Goal: Task Accomplishment & Management: Manage account settings

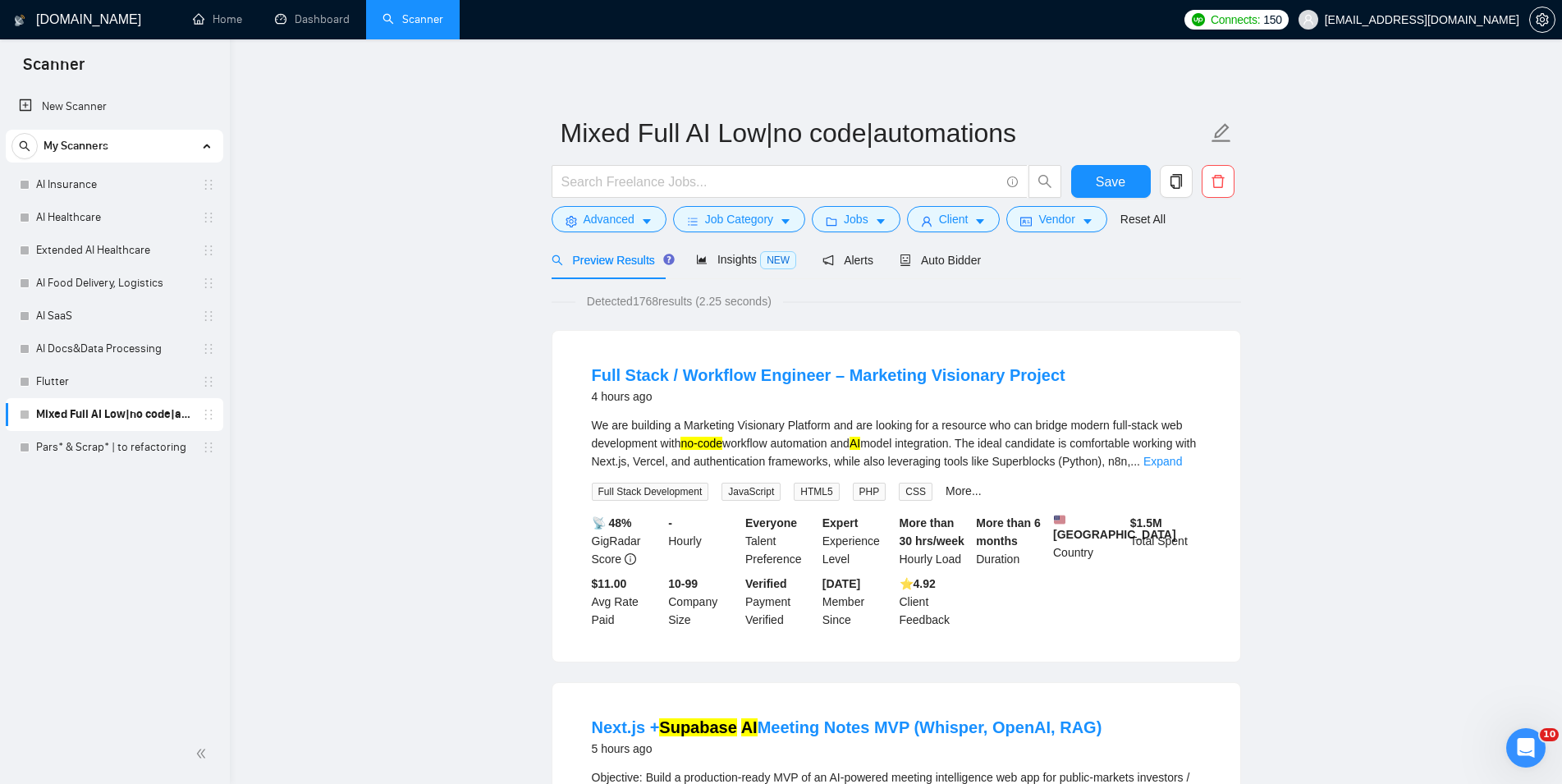
click at [131, 170] on link "AI Insurance" at bounding box center [114, 185] width 156 height 33
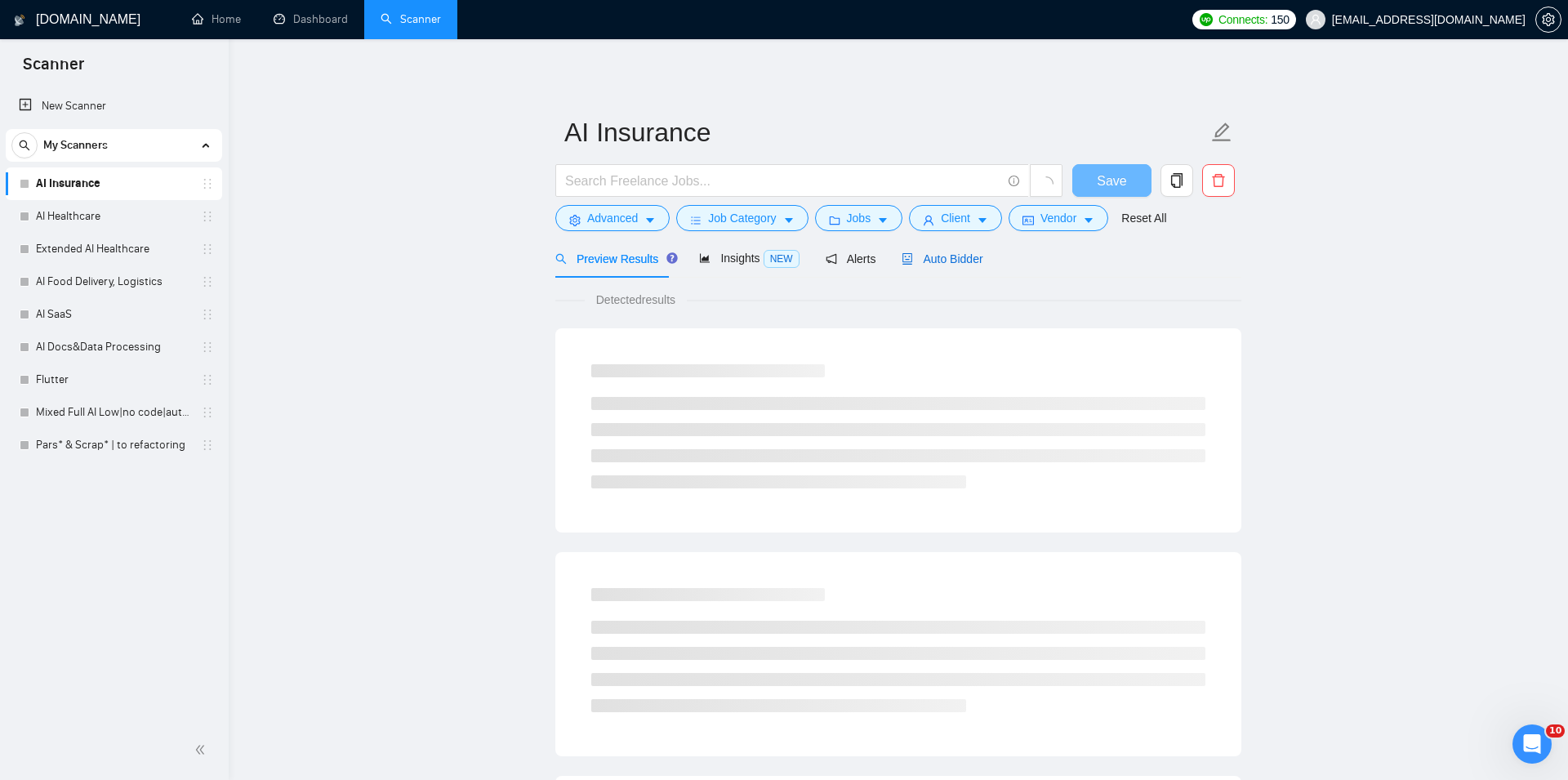
click at [921, 252] on span "Auto Bidder" at bounding box center [942, 258] width 81 height 13
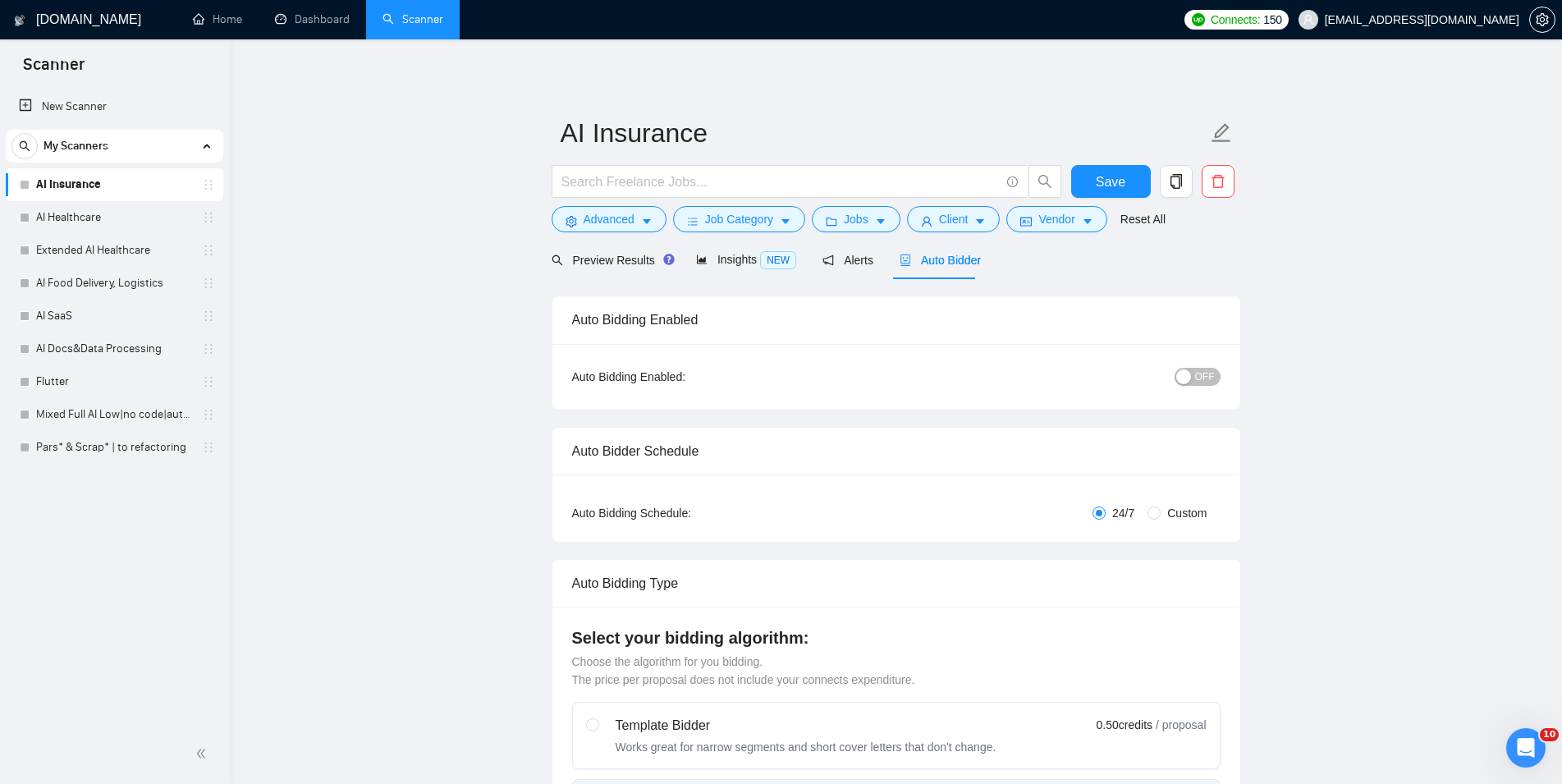
click at [1189, 373] on div "button" at bounding box center [1183, 376] width 15 height 15
click at [1124, 185] on span "Save" at bounding box center [1110, 182] width 29 height 21
click at [87, 217] on link "AI Healthcare" at bounding box center [114, 218] width 156 height 33
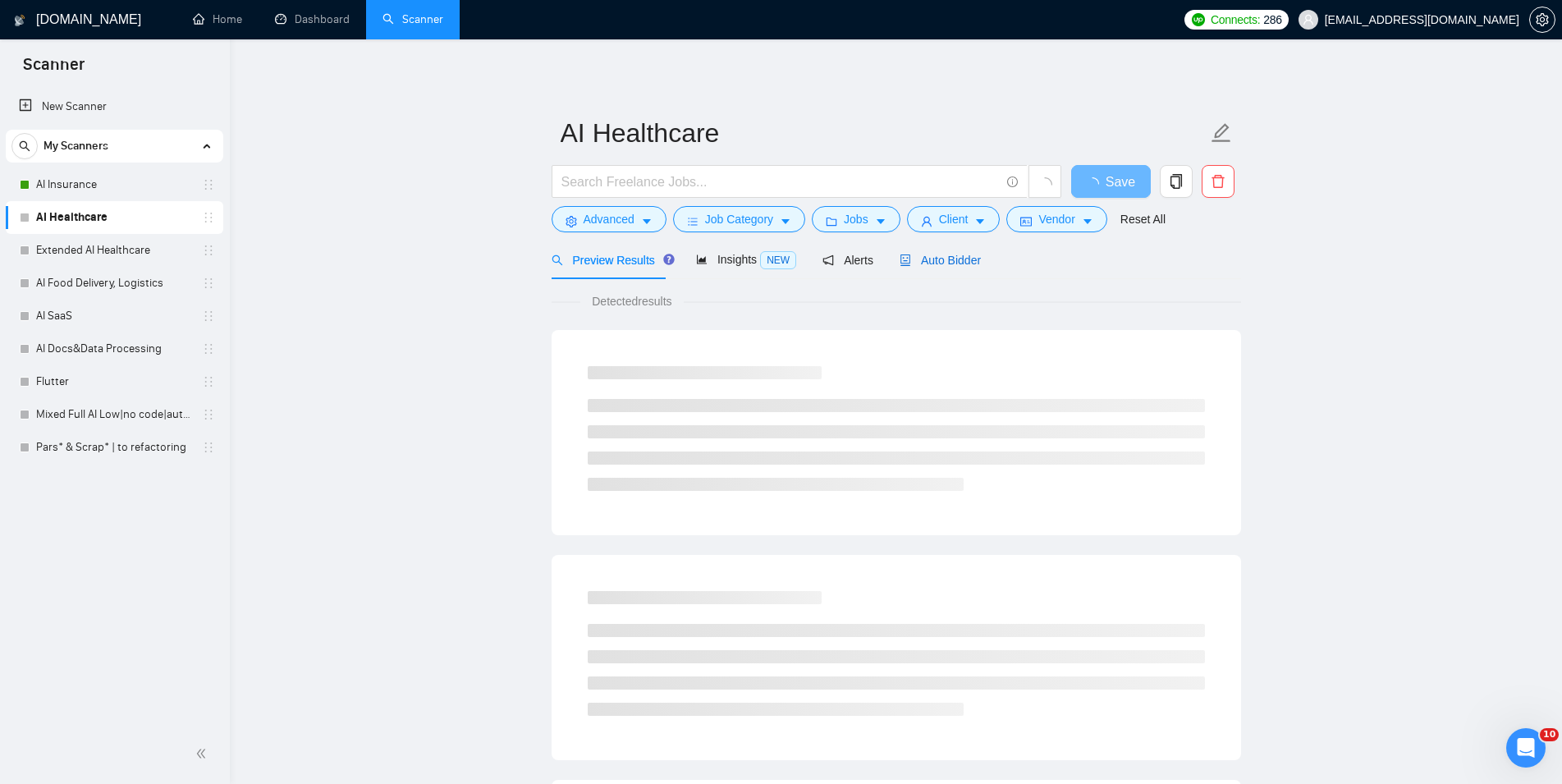
click at [917, 264] on span "Auto Bidder" at bounding box center [940, 259] width 81 height 13
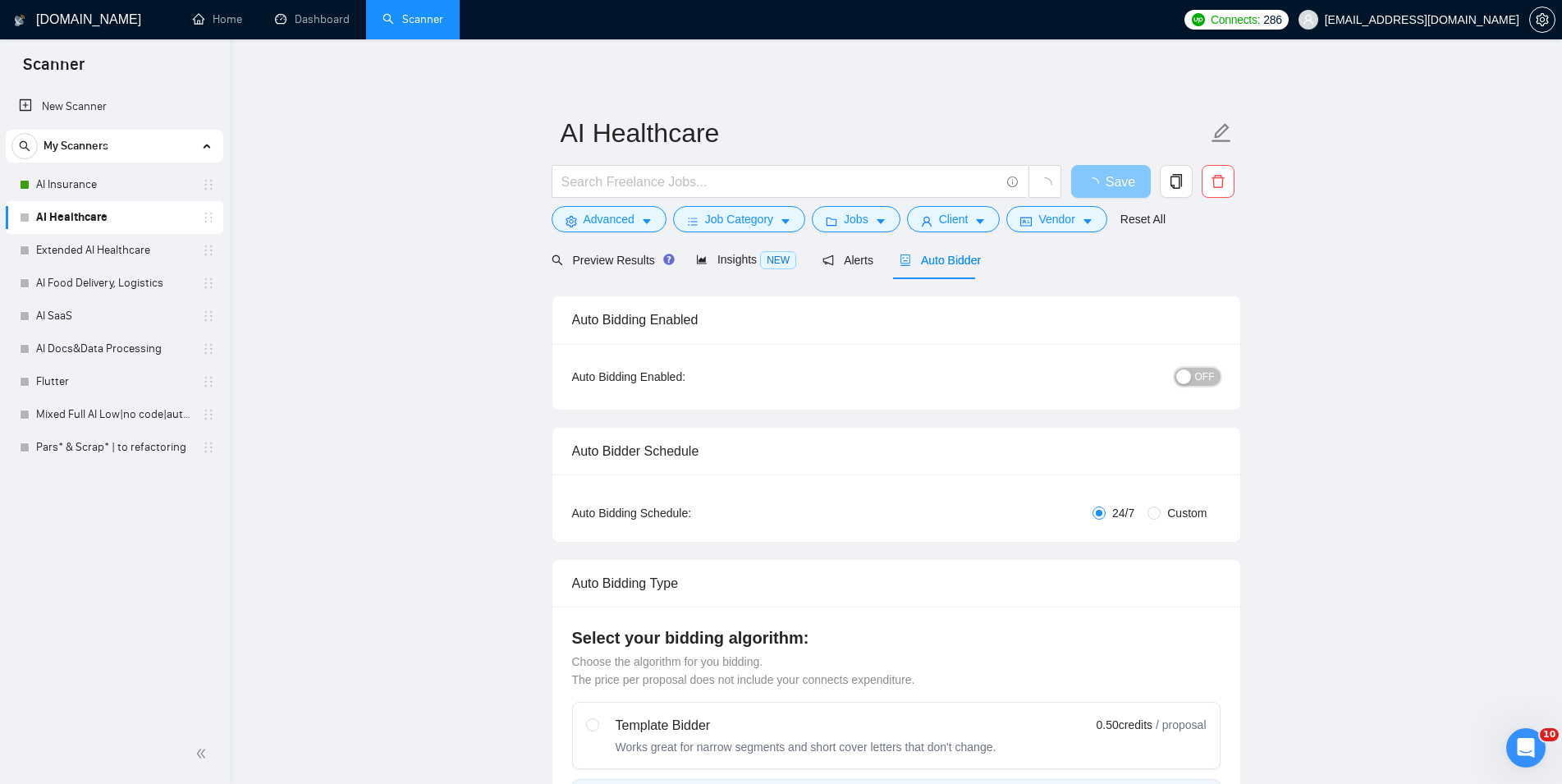
click at [1189, 381] on div "button" at bounding box center [1183, 376] width 15 height 15
checkbox input "true"
click at [1114, 176] on span "Save" at bounding box center [1110, 182] width 29 height 21
click at [129, 259] on link "Extended AI Healthcare" at bounding box center [114, 251] width 156 height 33
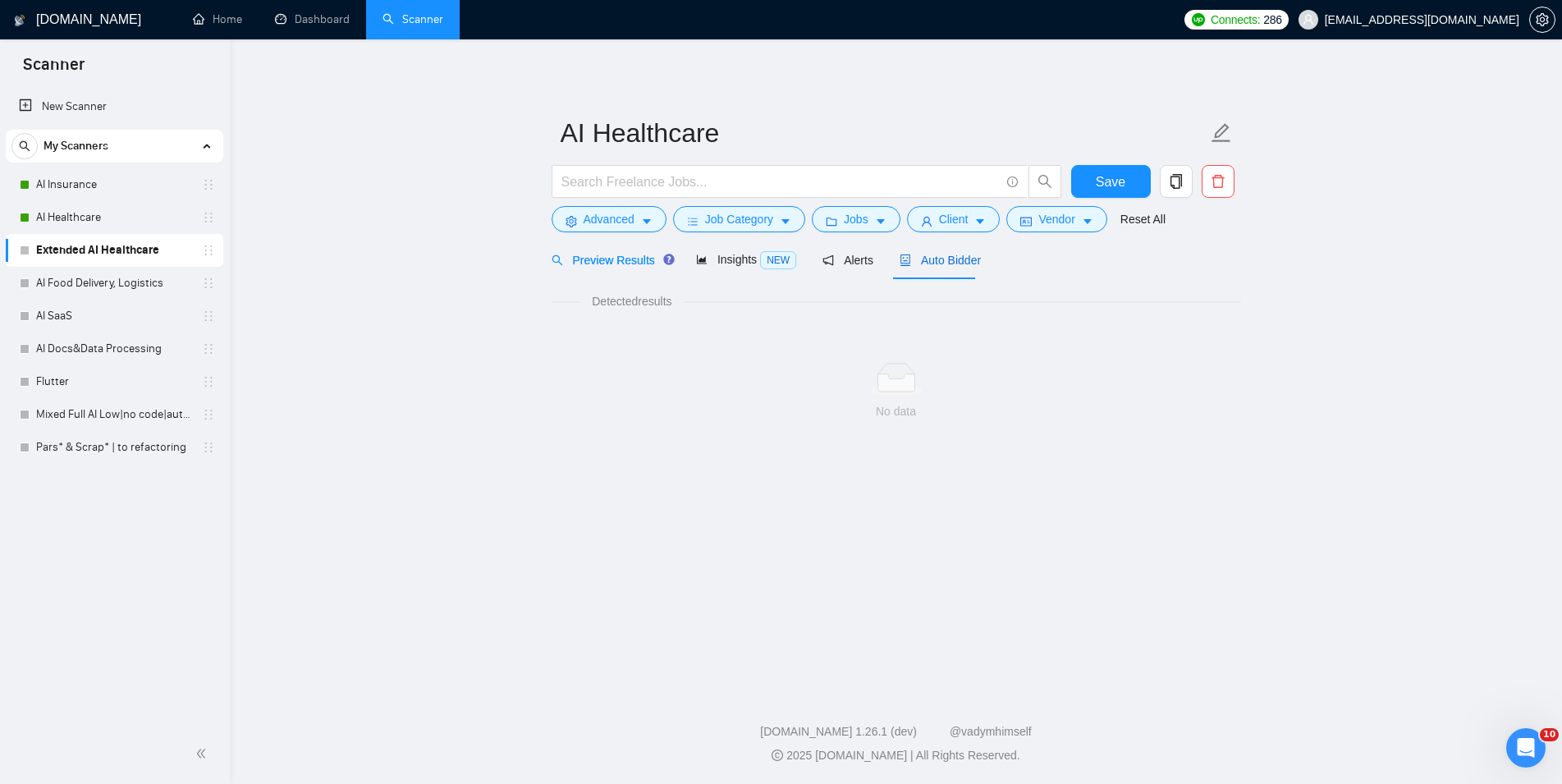
click at [919, 255] on span "Auto Bidder" at bounding box center [940, 259] width 81 height 13
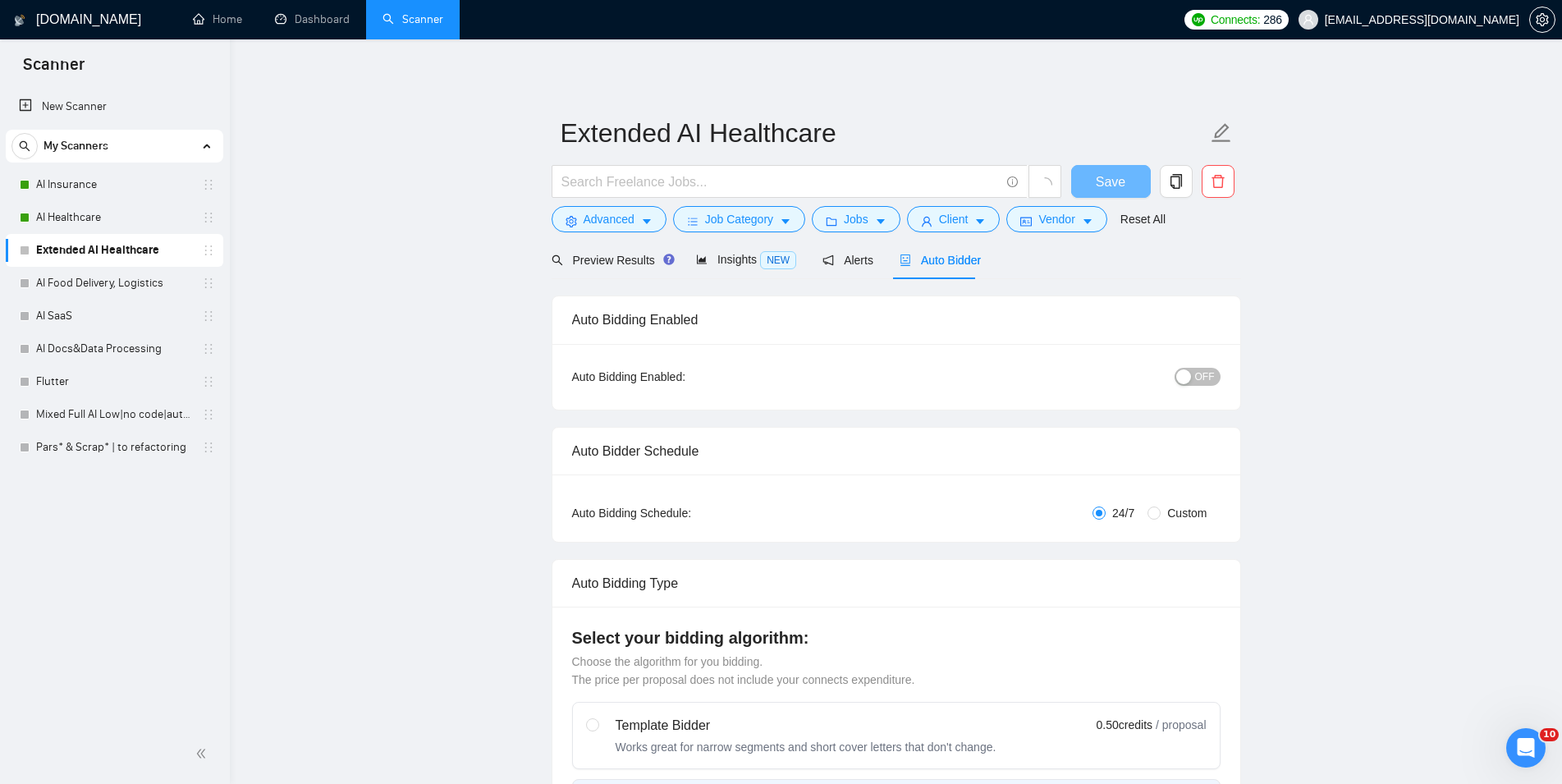
click at [1191, 373] on div "button" at bounding box center [1183, 376] width 15 height 15
checkbox input "true"
click at [1136, 184] on button "Save" at bounding box center [1111, 182] width 80 height 33
checkbox input "true"
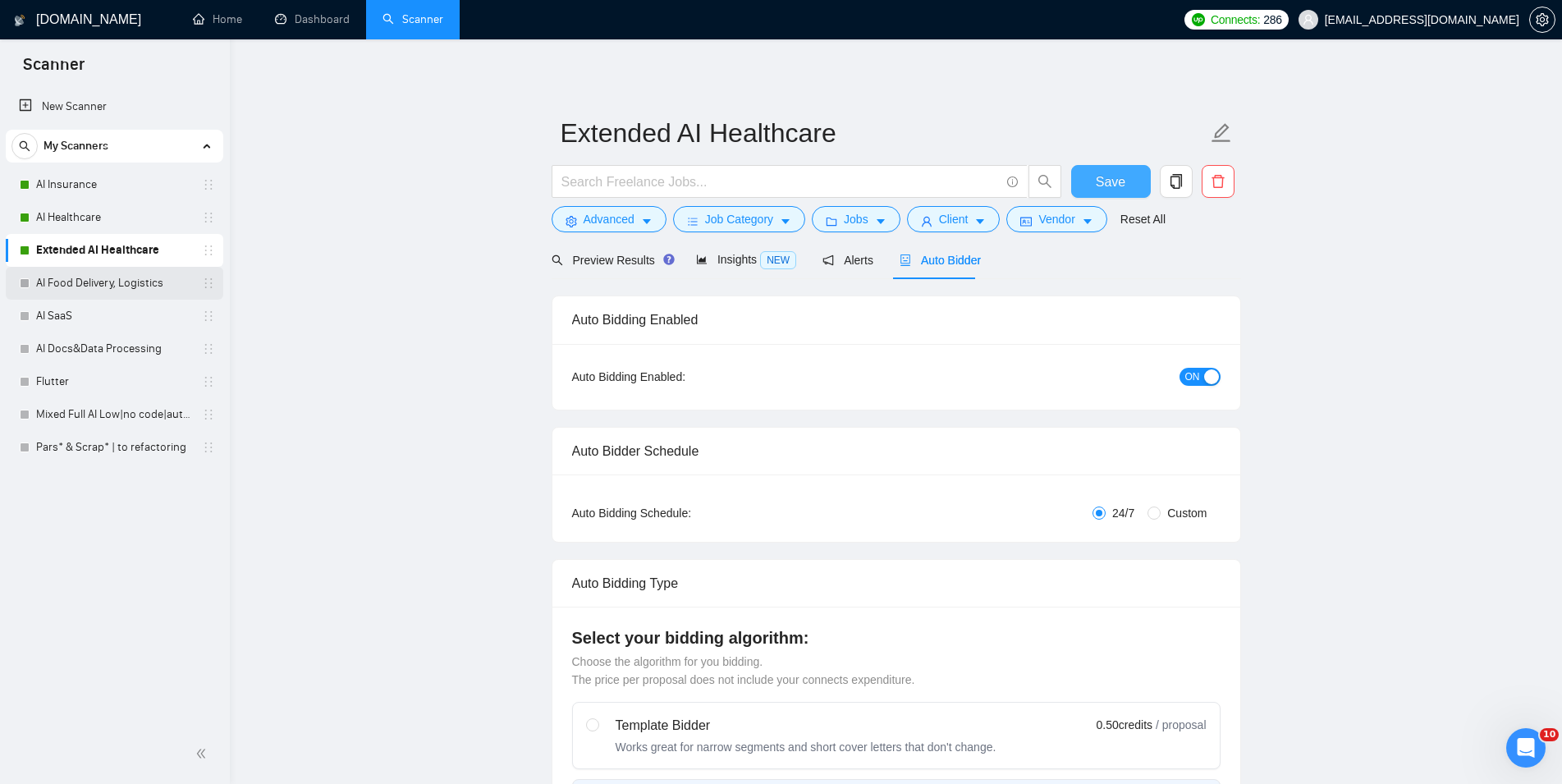
checkbox input "true"
click at [137, 286] on link "AI Food Delivery, Logistics" at bounding box center [114, 284] width 156 height 33
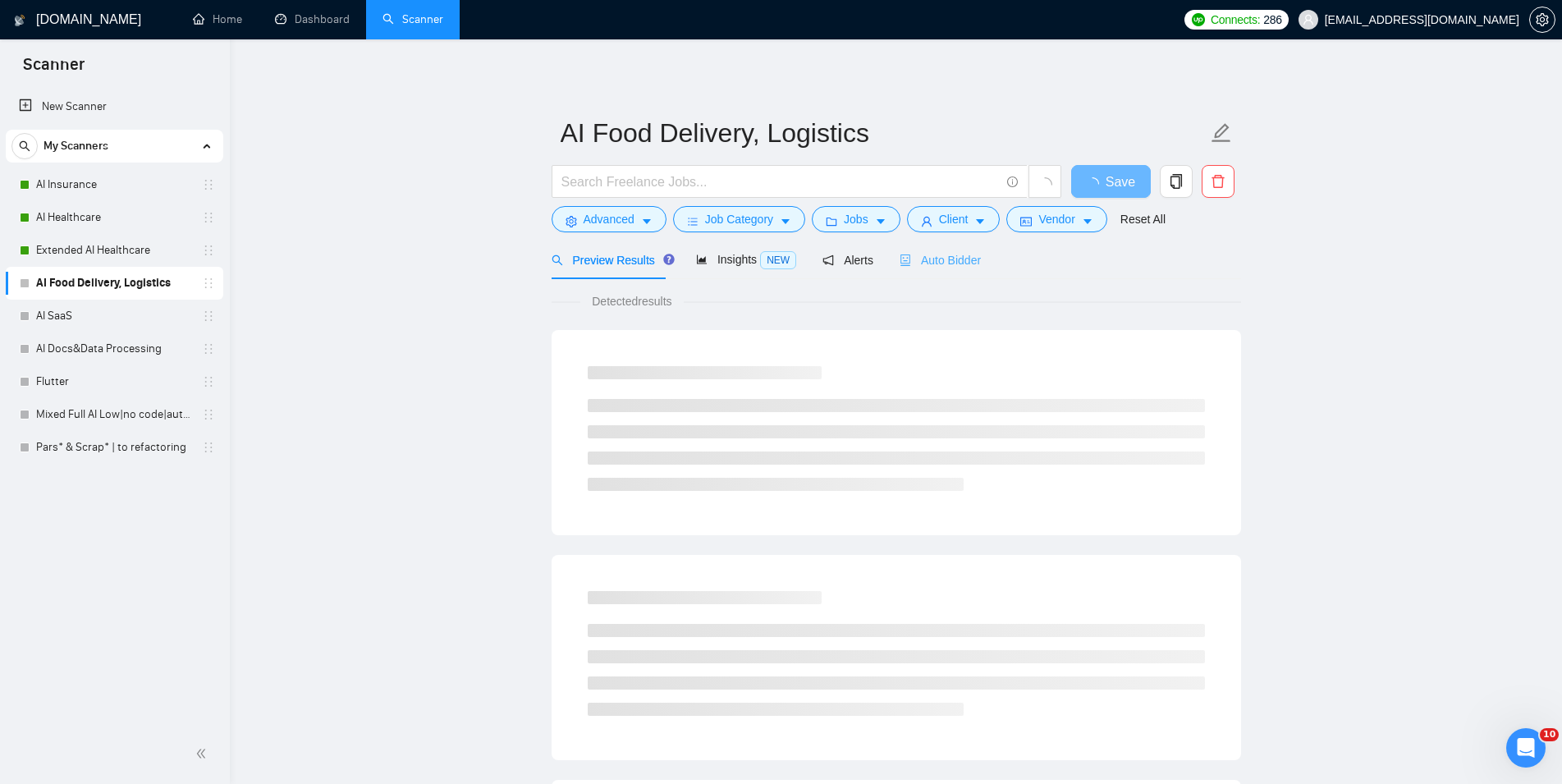
click at [960, 273] on div "Auto Bidder" at bounding box center [940, 259] width 81 height 39
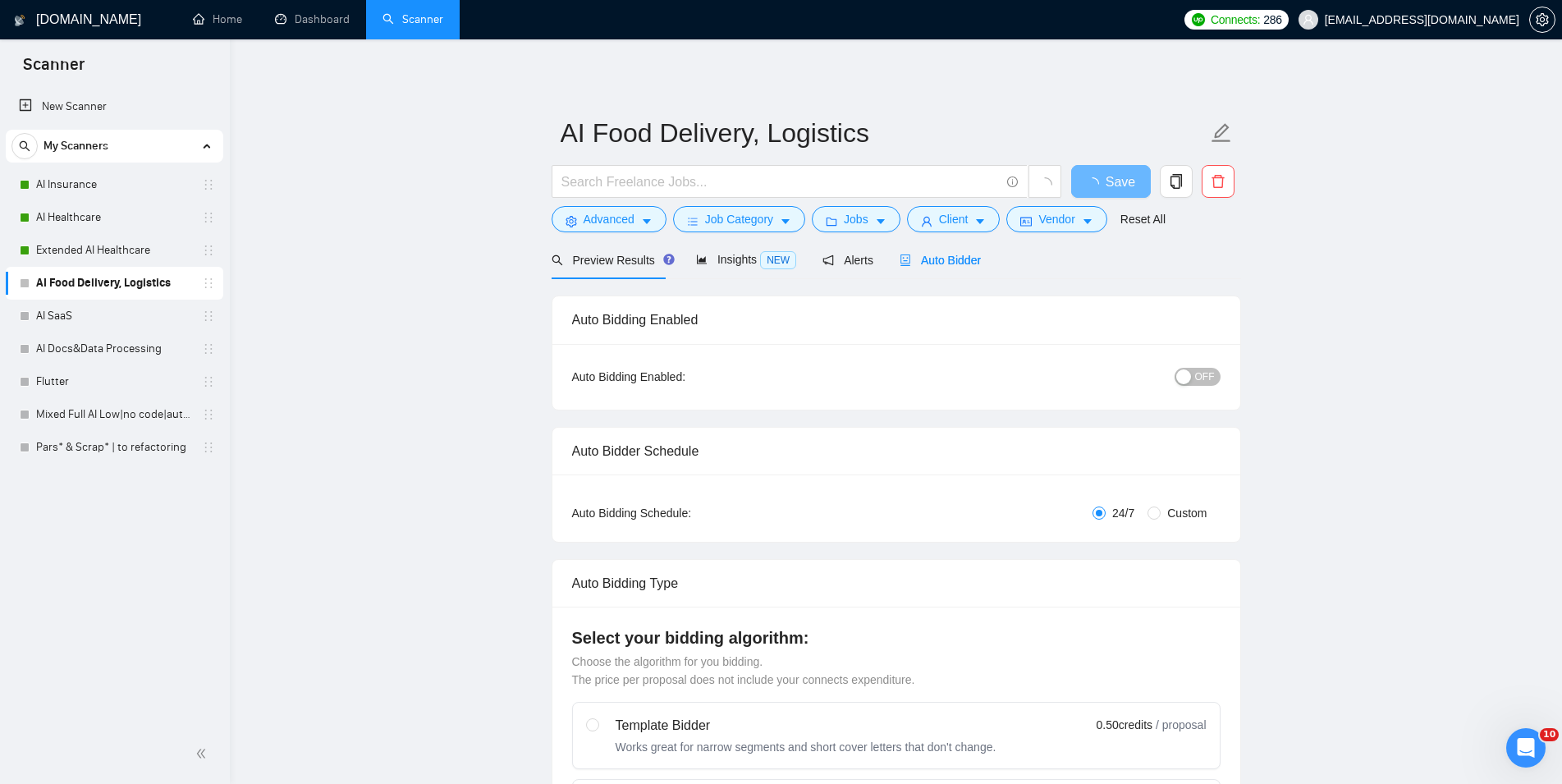
click at [1214, 377] on span "OFF" at bounding box center [1204, 376] width 20 height 18
click at [1123, 186] on span "Save" at bounding box center [1110, 182] width 29 height 21
click at [84, 310] on link "AI SaaS" at bounding box center [114, 316] width 156 height 33
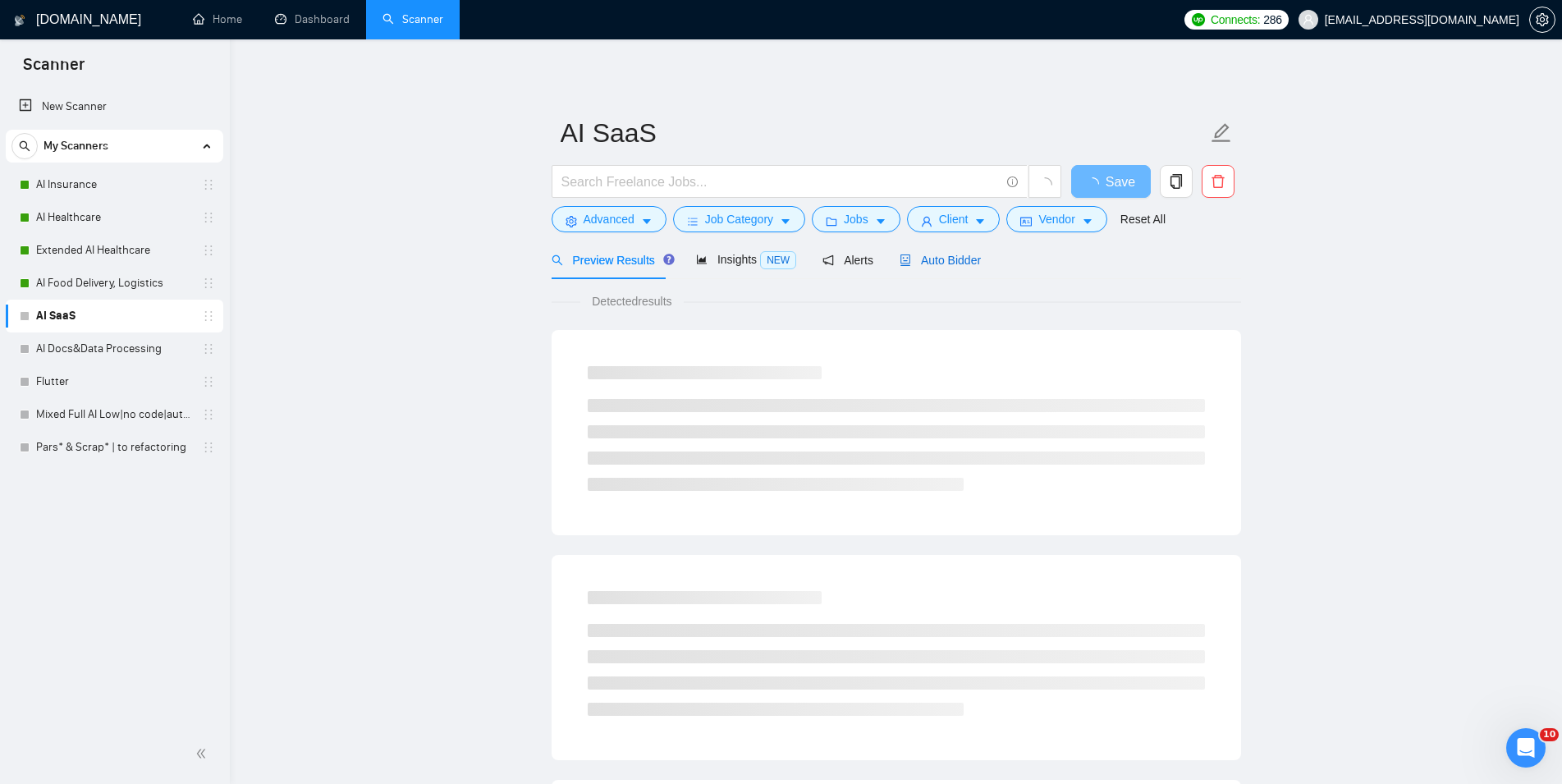
click at [944, 266] on span "Auto Bidder" at bounding box center [940, 259] width 81 height 13
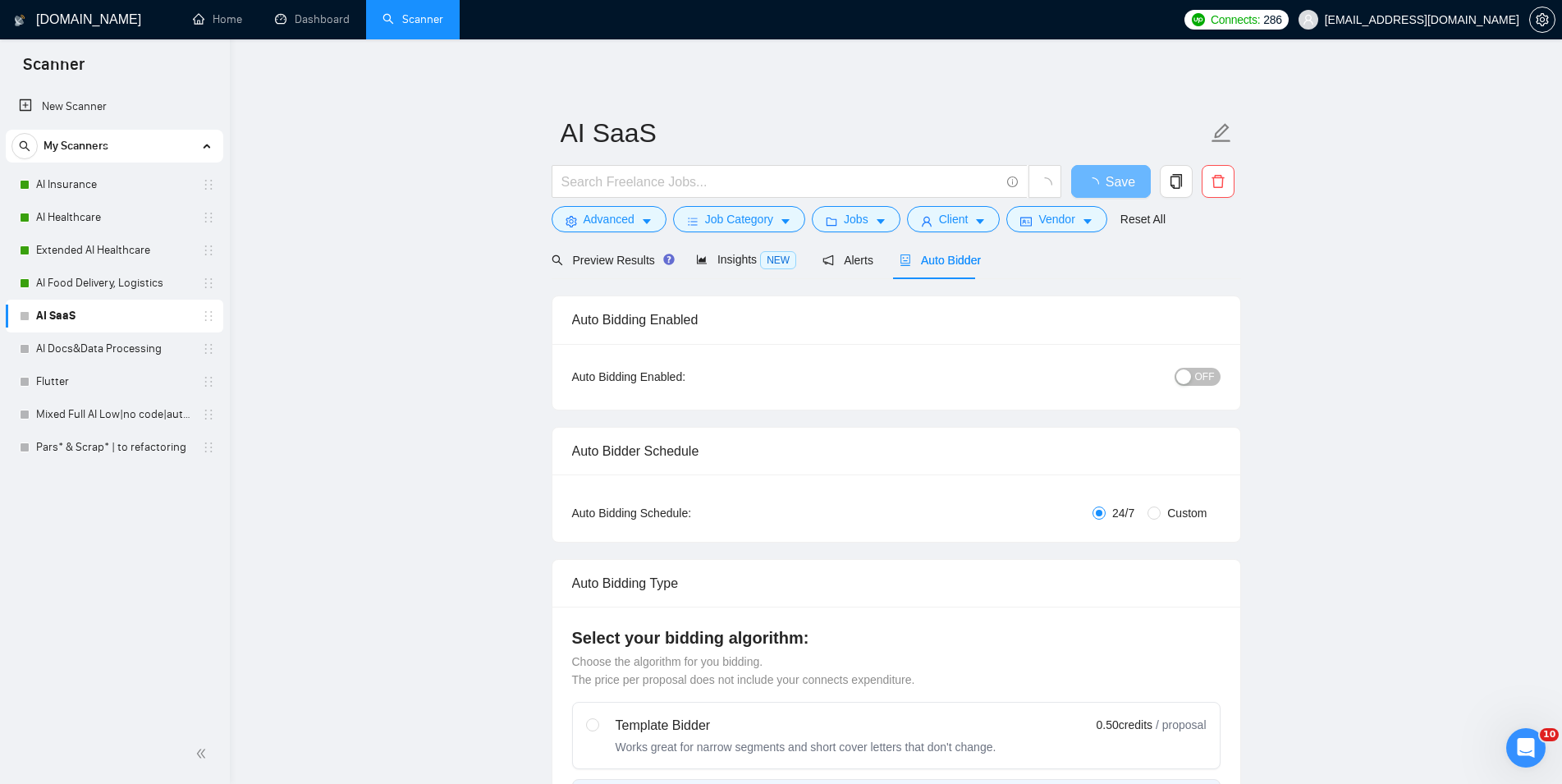
click at [1195, 373] on button "OFF" at bounding box center [1197, 376] width 46 height 18
click at [1121, 182] on span "Save" at bounding box center [1110, 182] width 29 height 21
click at [134, 347] on link "AI Docs&Data Processing" at bounding box center [114, 349] width 156 height 33
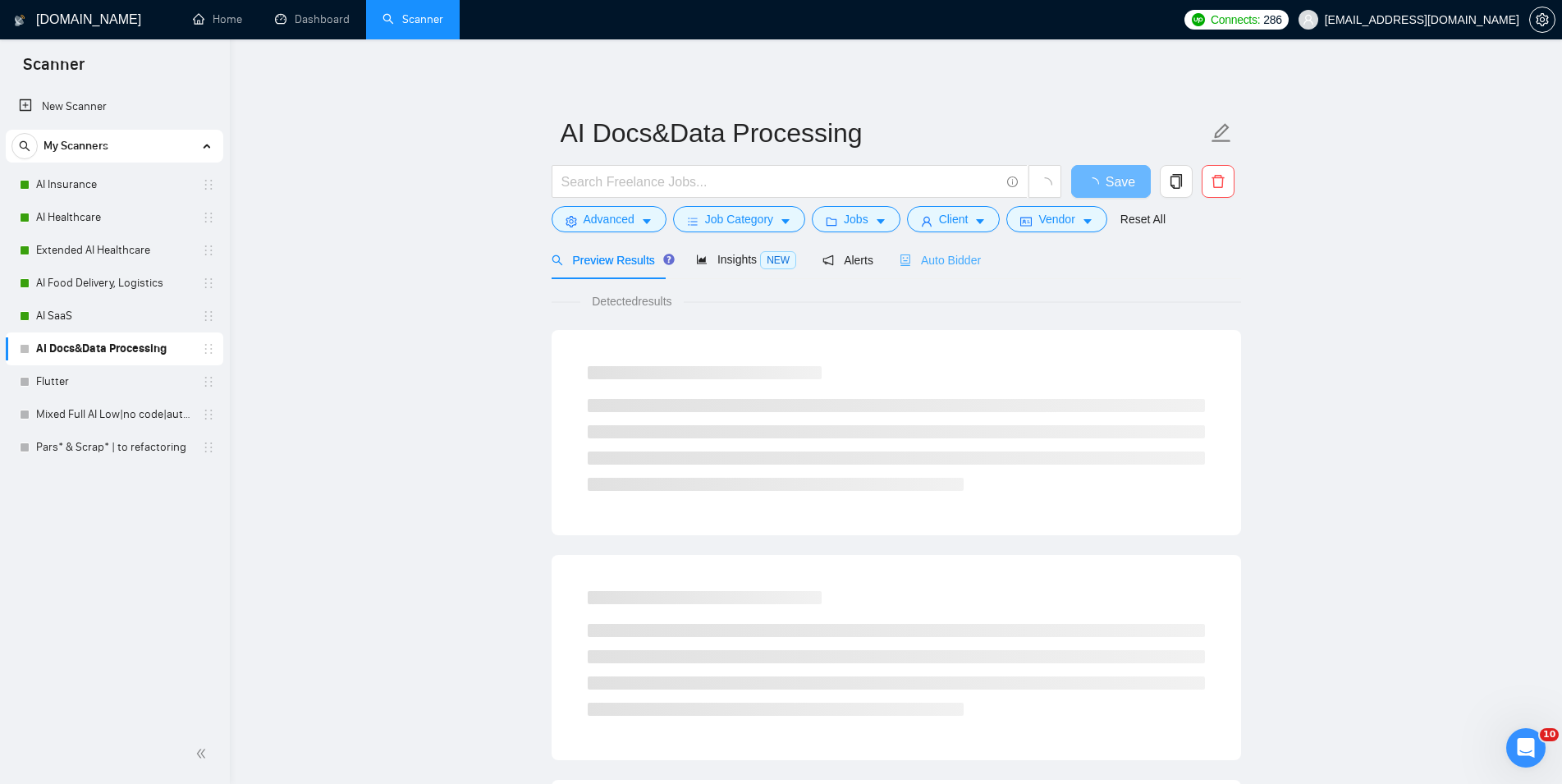
click at [949, 269] on div "Auto Bidder" at bounding box center [940, 259] width 81 height 39
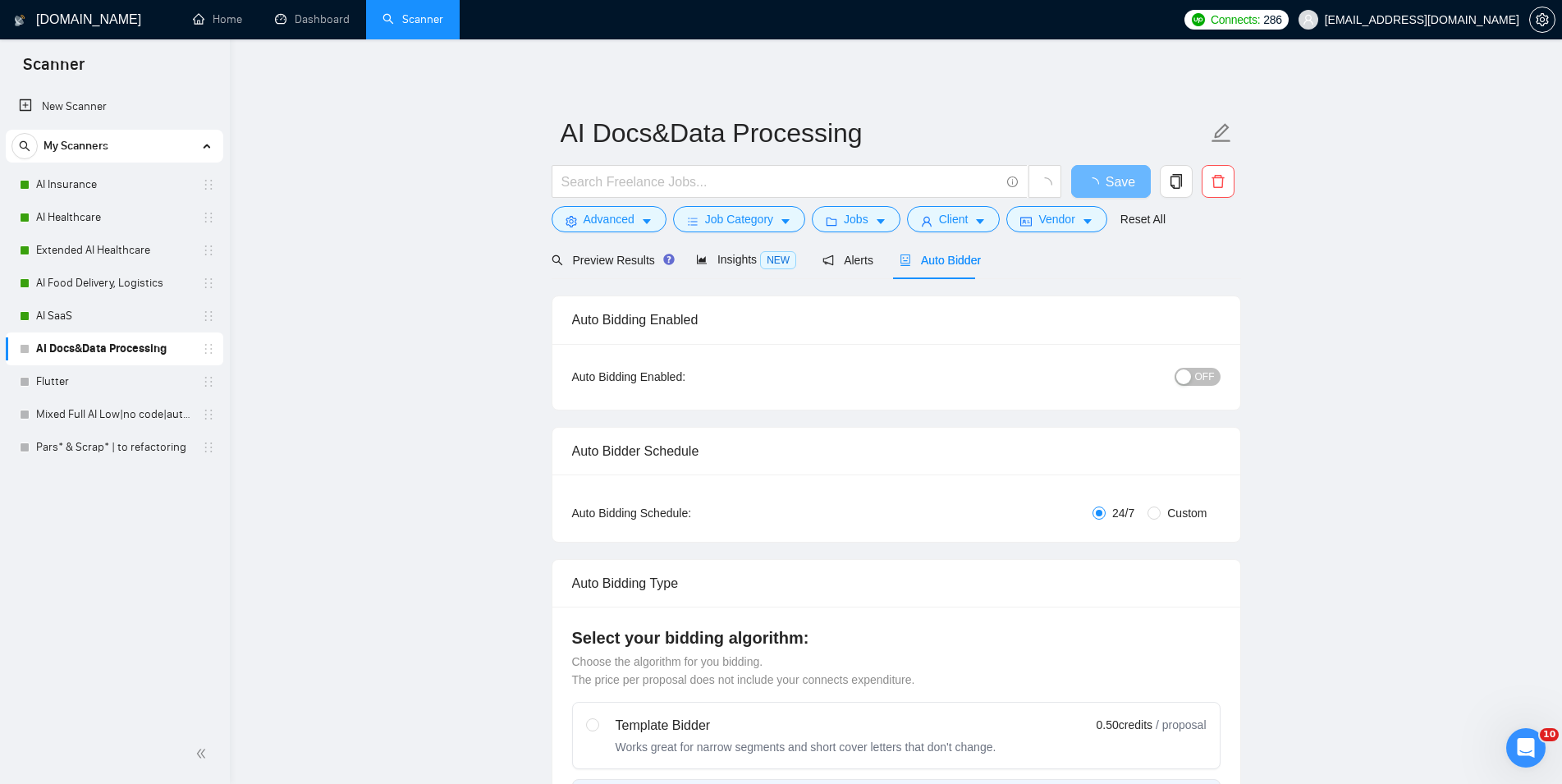
click at [1191, 376] on div "button" at bounding box center [1183, 376] width 15 height 15
click at [1119, 169] on button "Save" at bounding box center [1111, 182] width 80 height 33
click at [151, 370] on link "Flutter" at bounding box center [114, 381] width 156 height 33
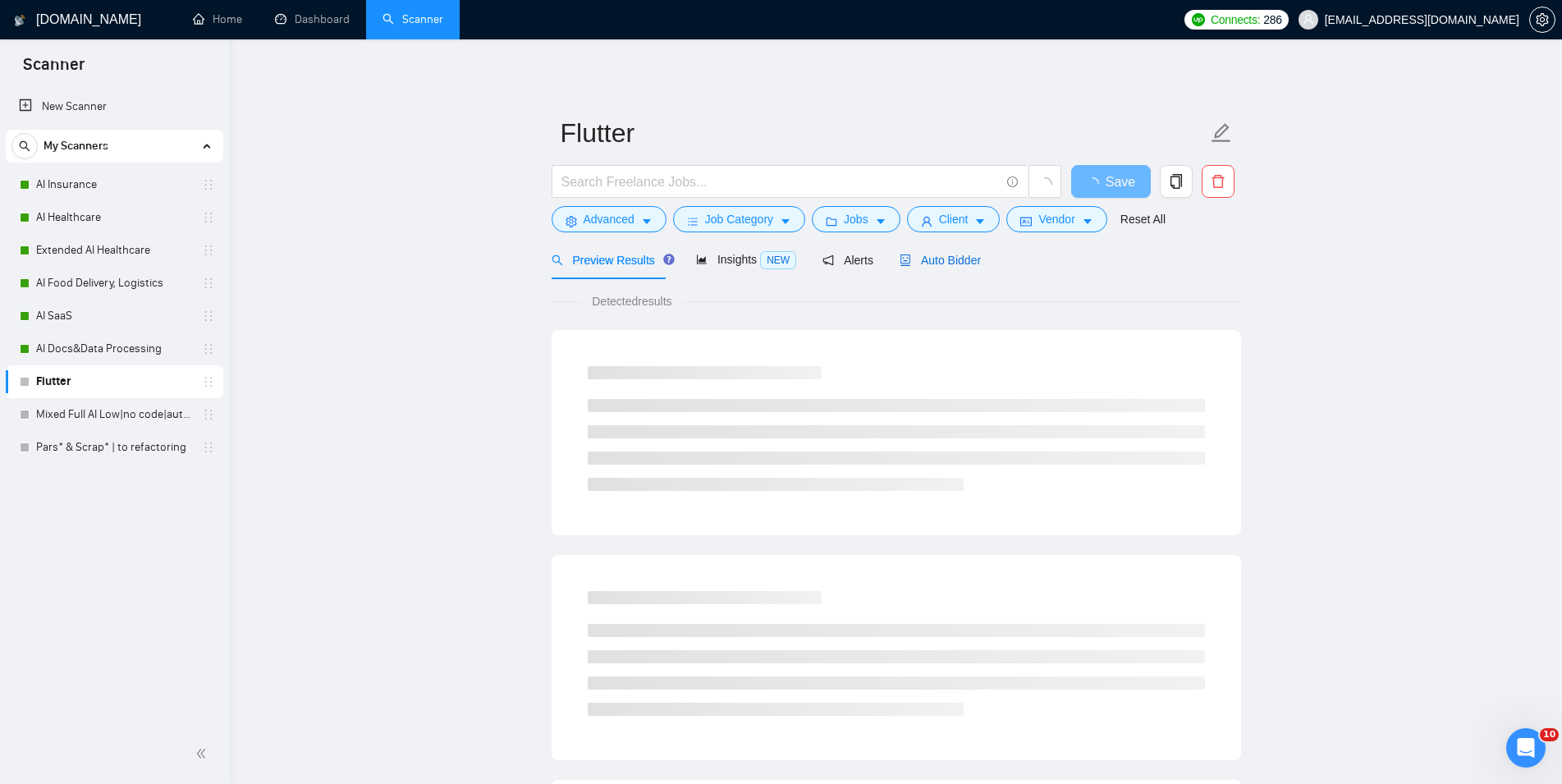
click at [972, 258] on span "Auto Bidder" at bounding box center [940, 259] width 81 height 13
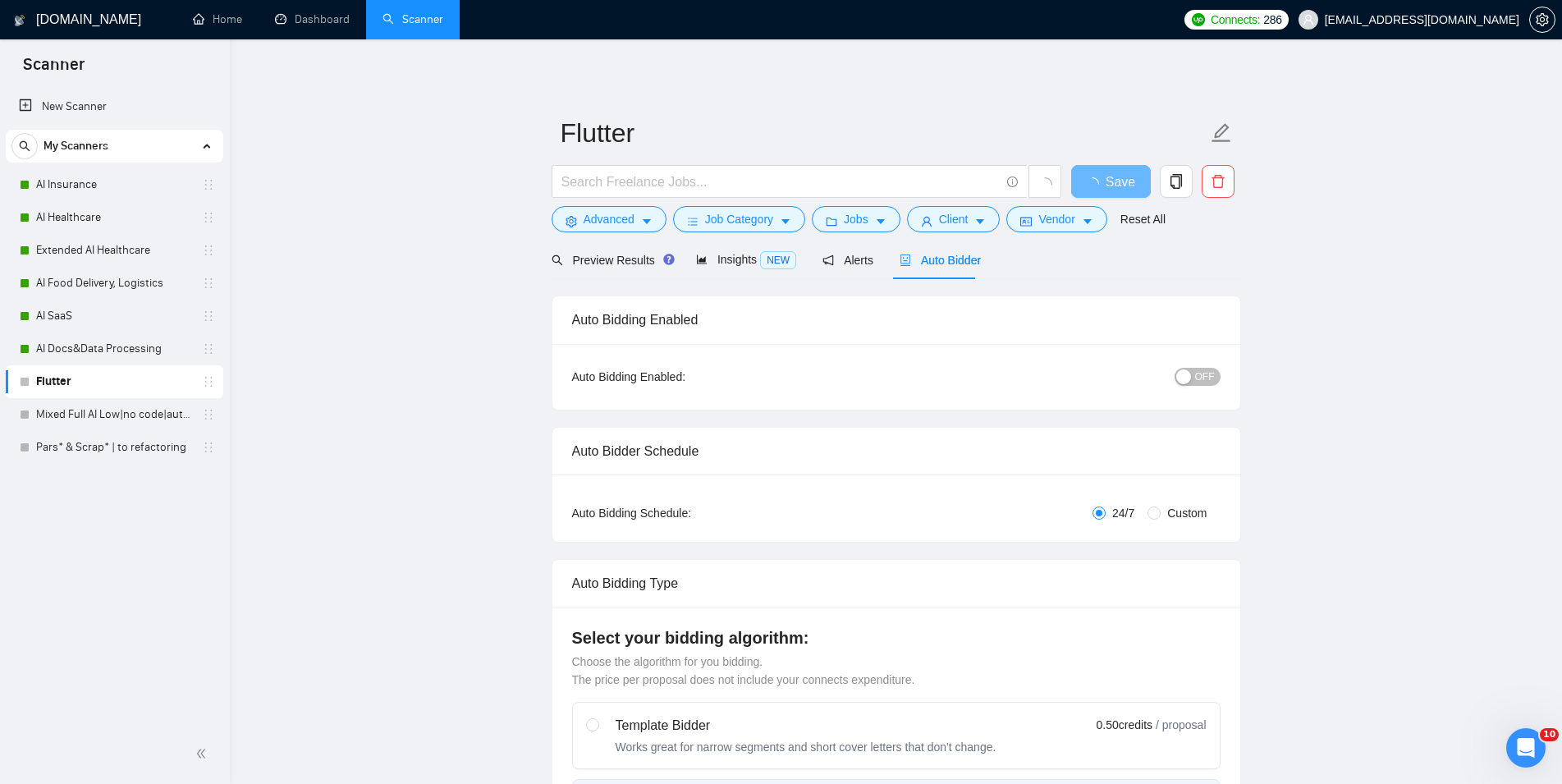
click at [1205, 374] on span "OFF" at bounding box center [1204, 376] width 20 height 18
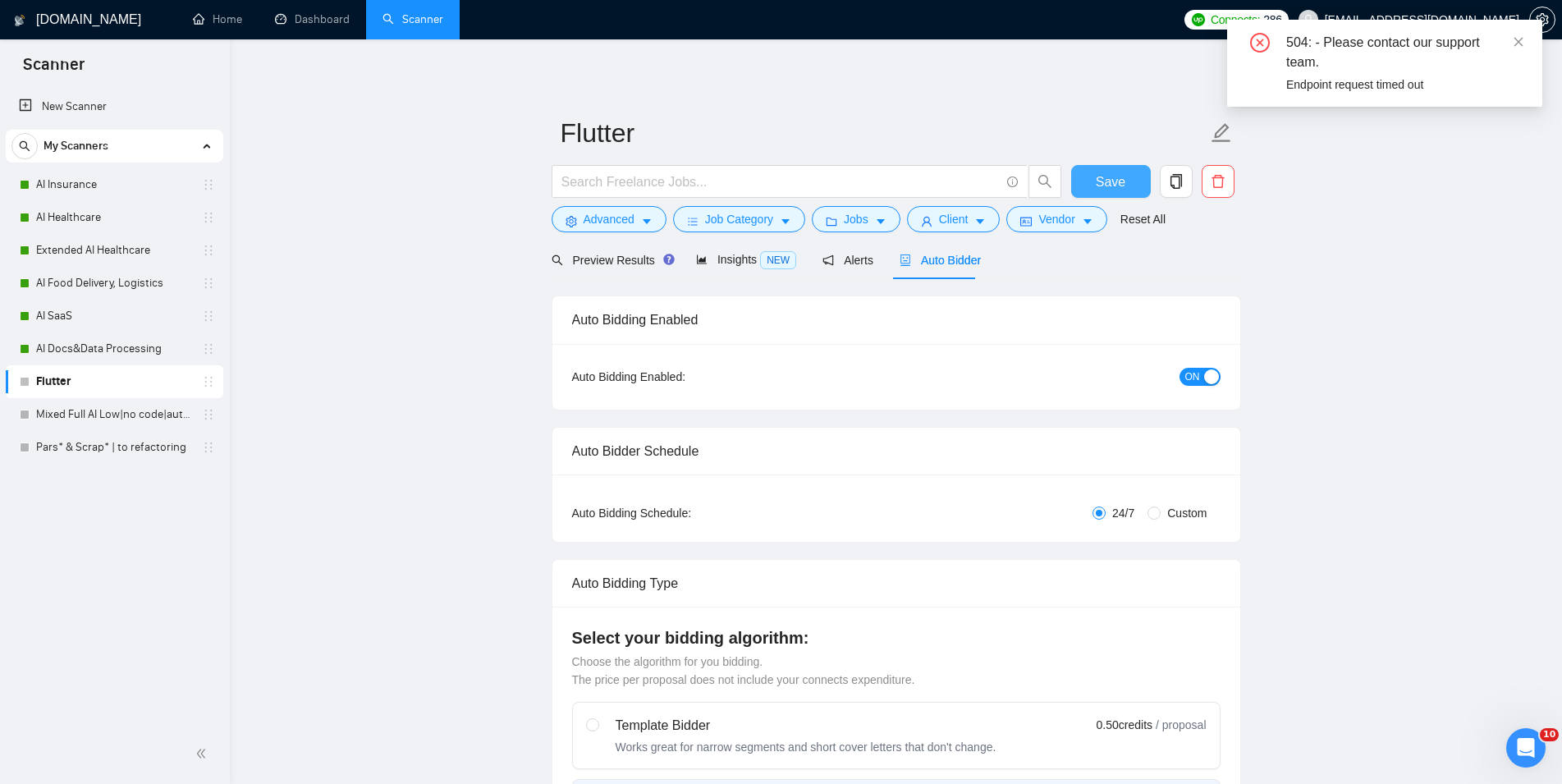
click at [1113, 180] on span "Save" at bounding box center [1110, 182] width 29 height 21
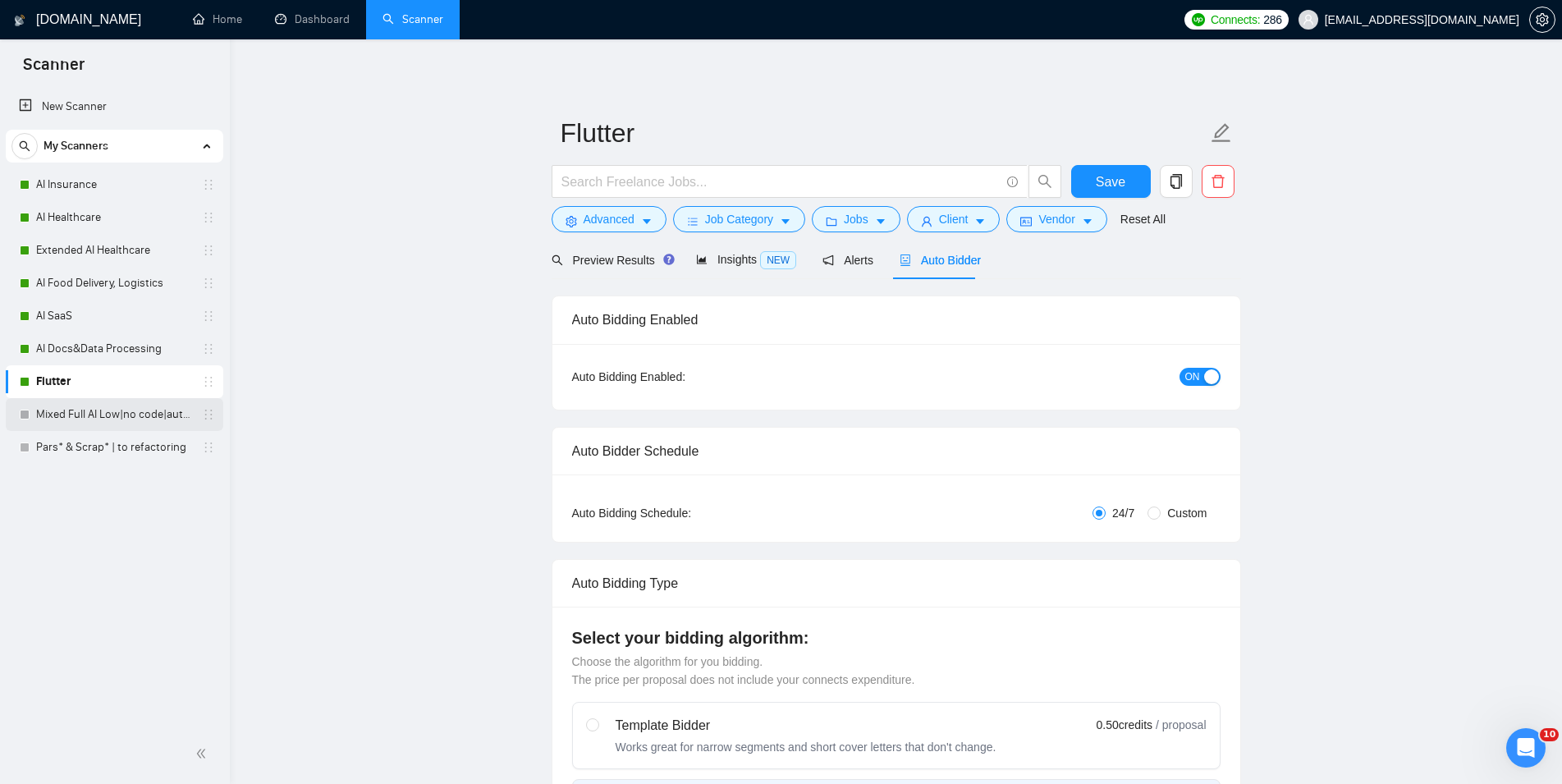
click at [143, 417] on link "Mixed Full AI Low|no code|automations" at bounding box center [114, 414] width 156 height 33
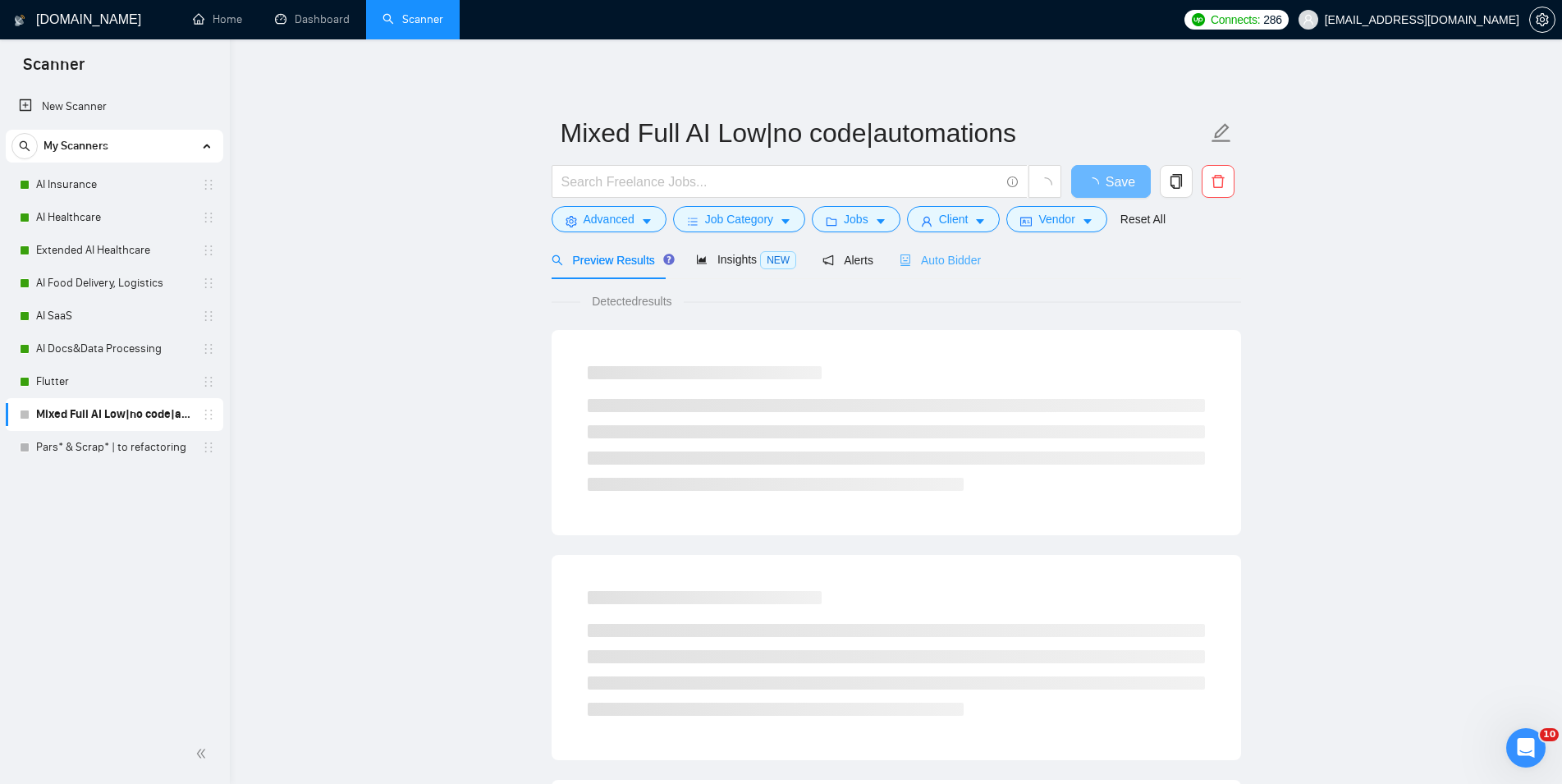
click at [966, 260] on span "Auto Bidder" at bounding box center [940, 259] width 81 height 13
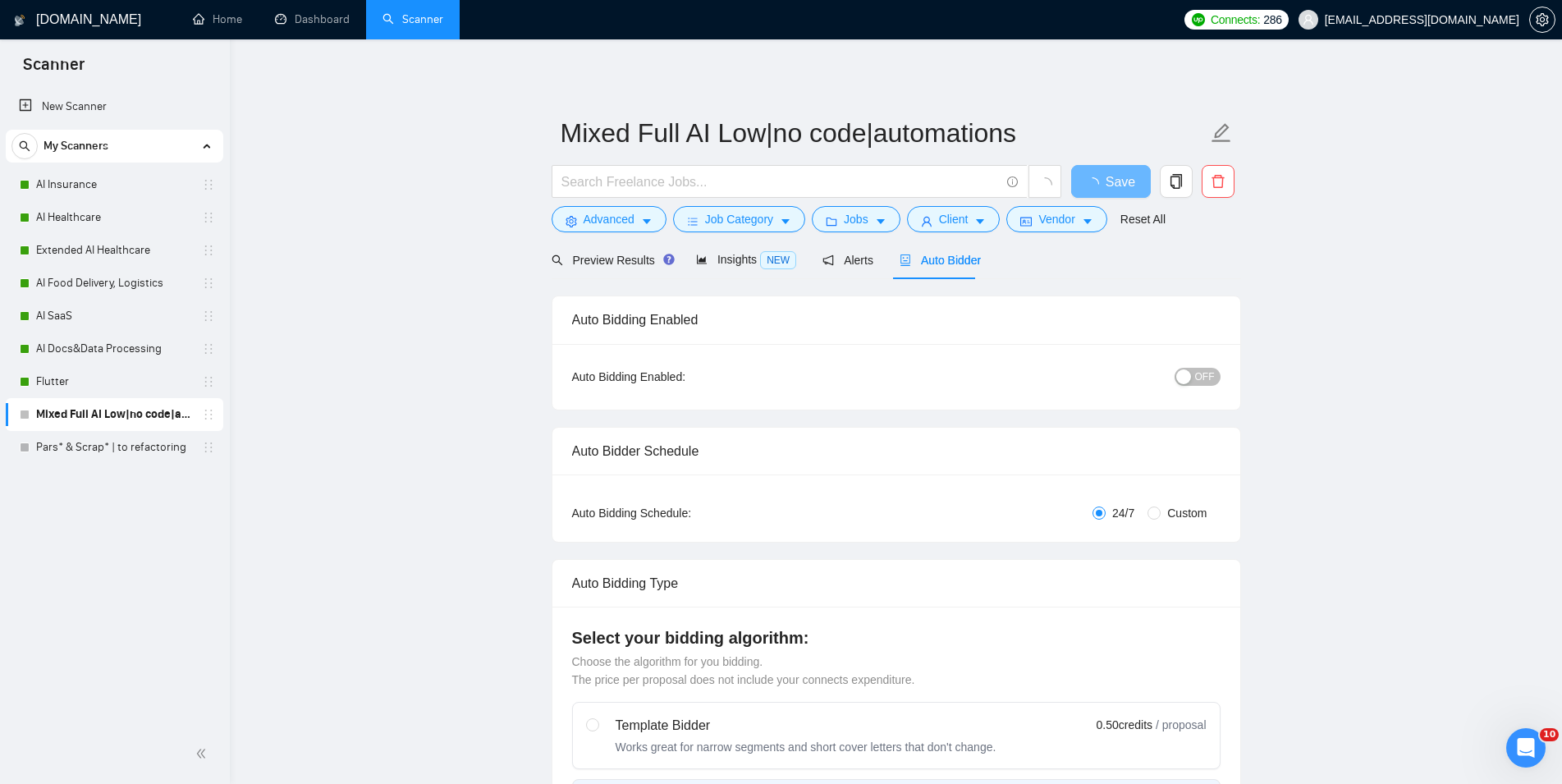
click at [1209, 375] on span "OFF" at bounding box center [1204, 376] width 20 height 18
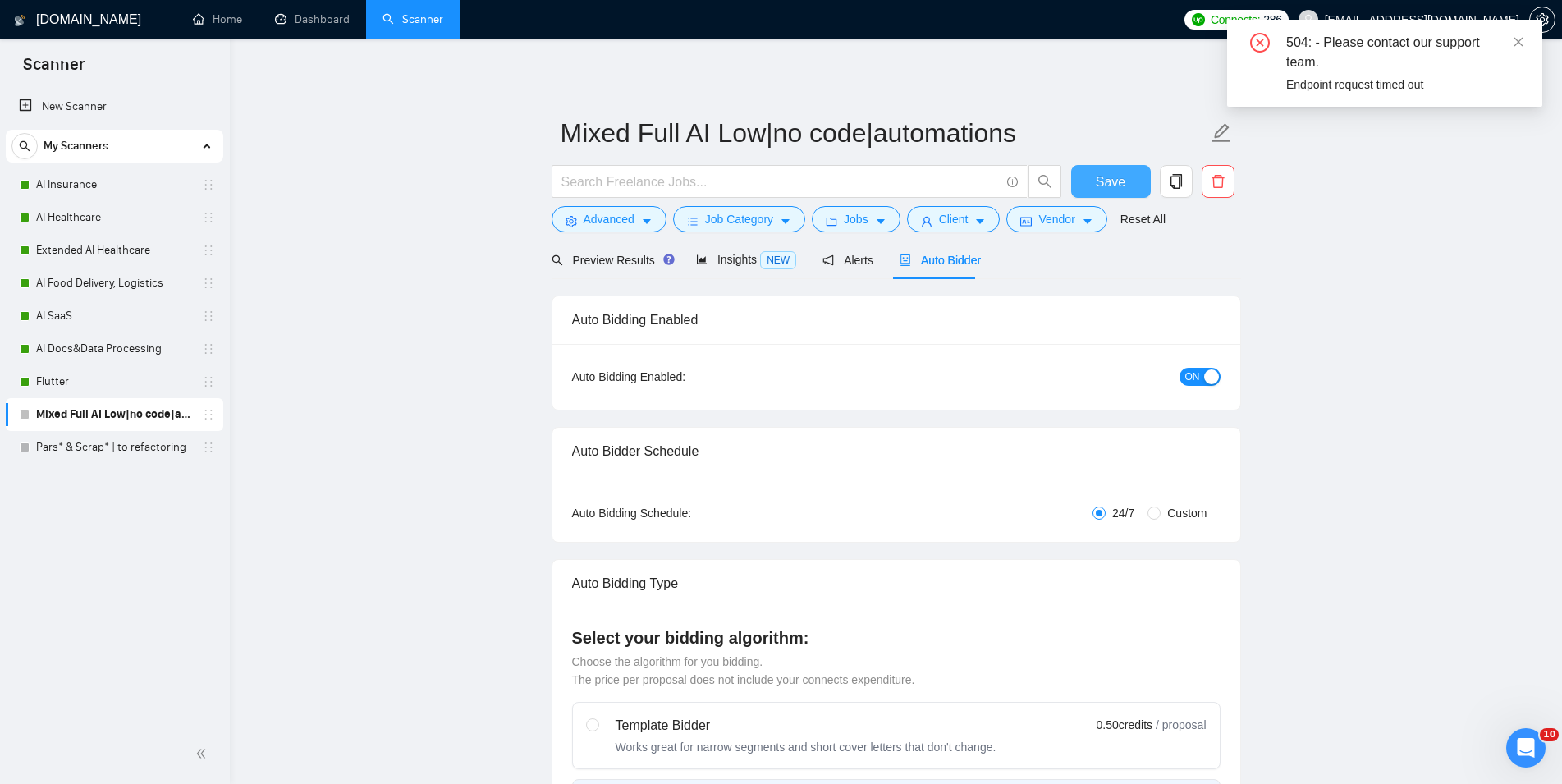
click at [1138, 182] on button "Save" at bounding box center [1111, 182] width 80 height 33
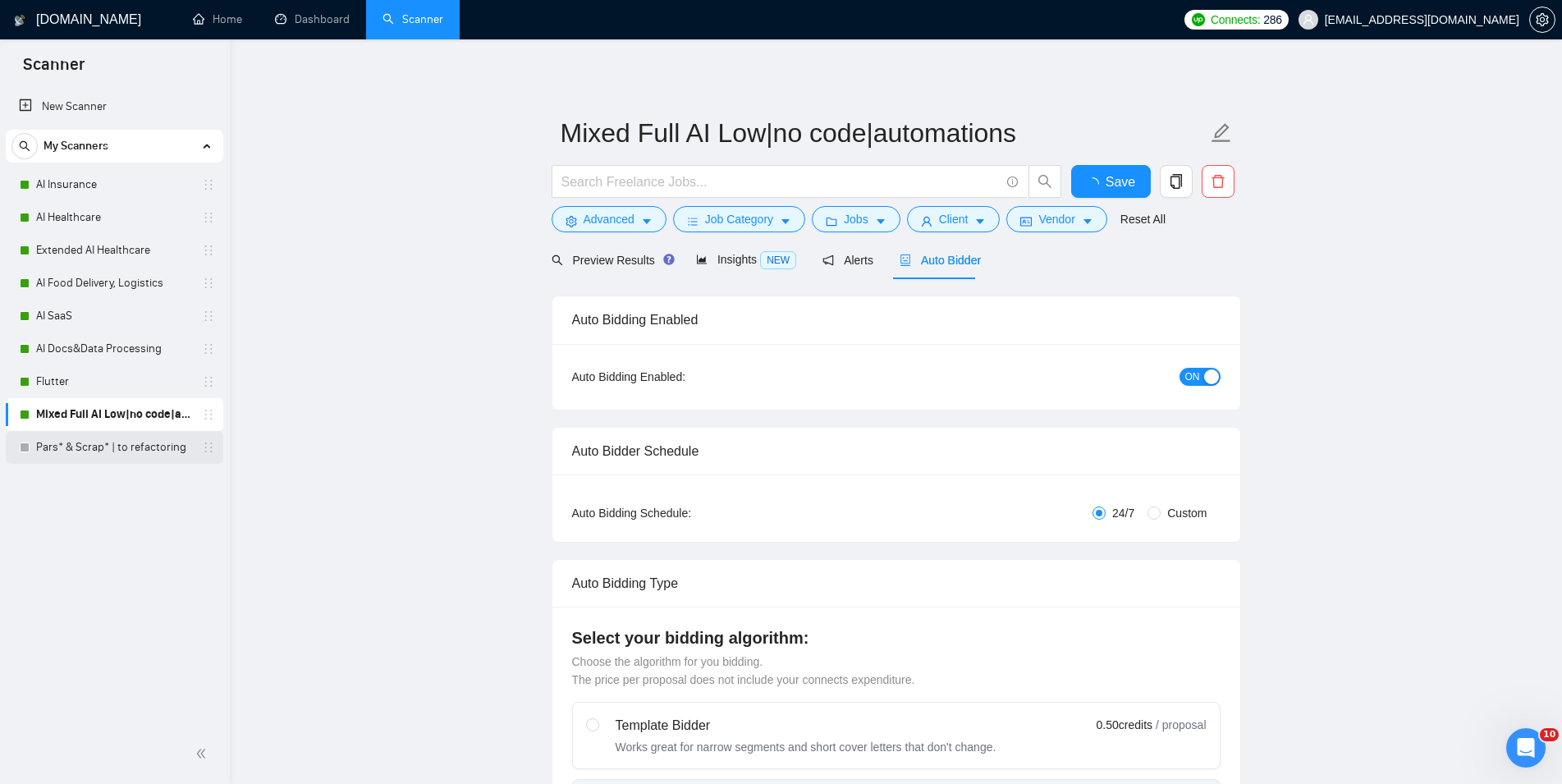
click at [161, 446] on link "Pars* & Scrap* | to refactoring" at bounding box center [114, 447] width 156 height 33
checkbox input "true"
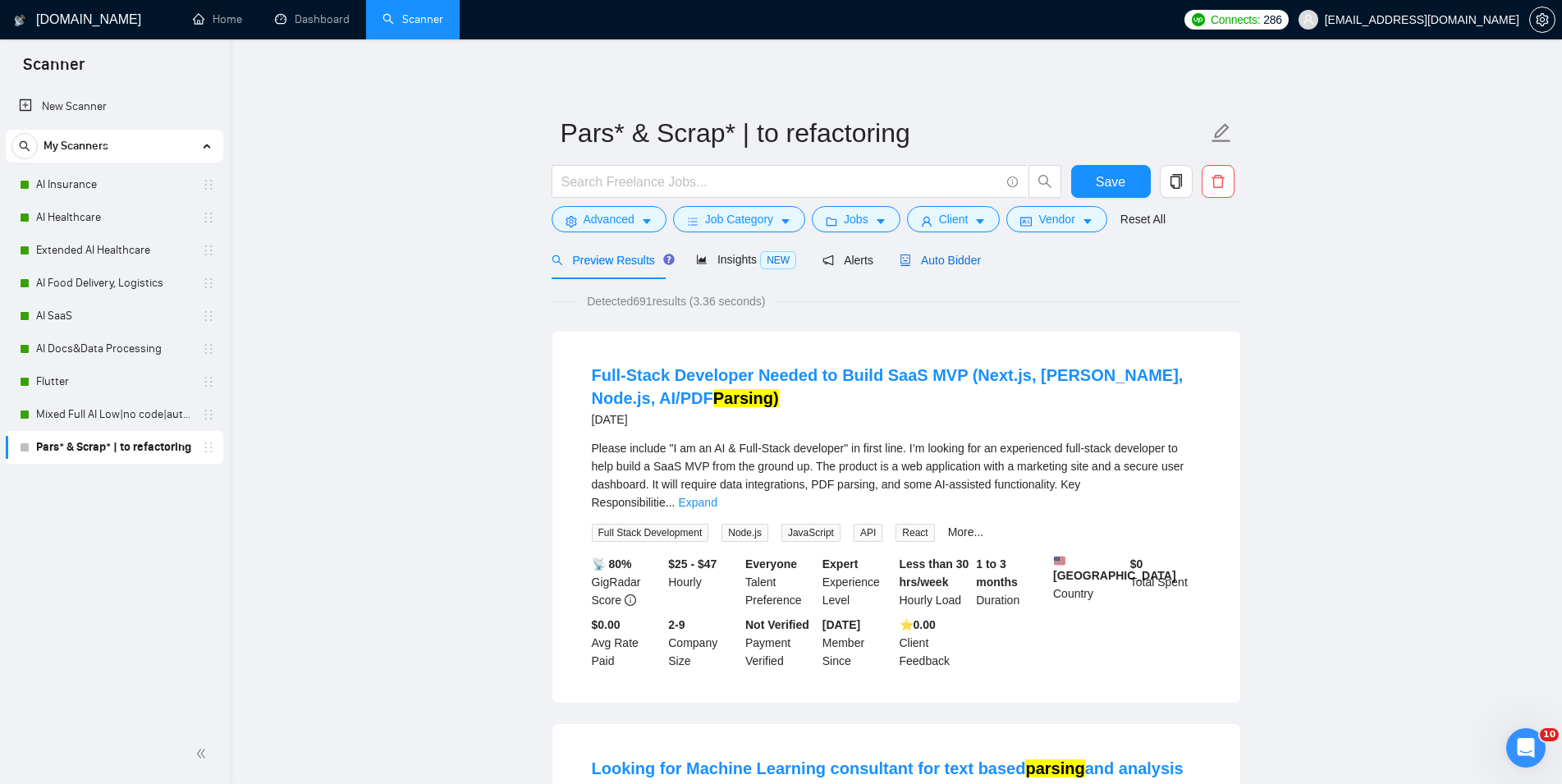
click at [958, 260] on span "Auto Bidder" at bounding box center [940, 259] width 81 height 13
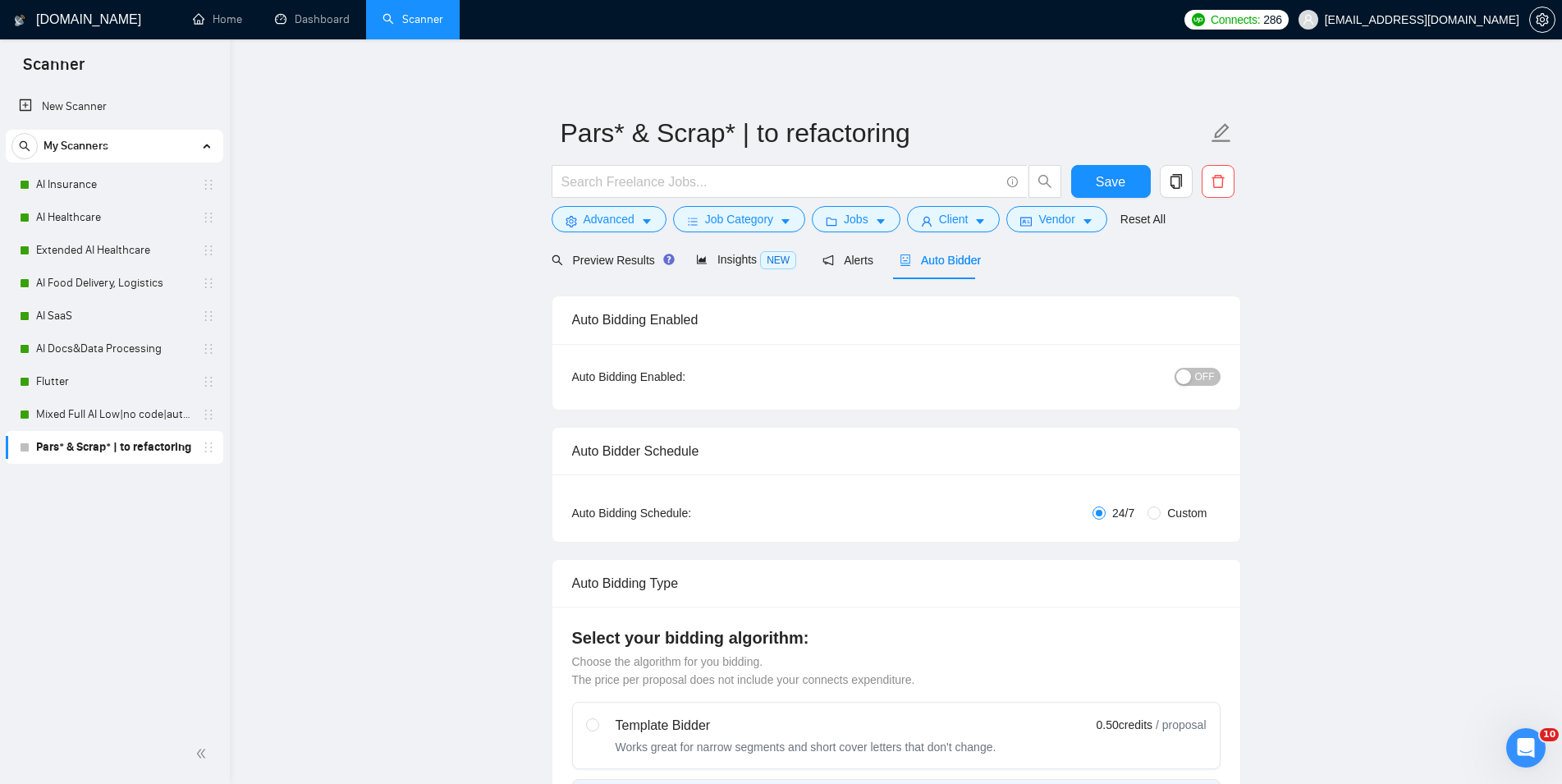
click at [1200, 377] on span "OFF" at bounding box center [1204, 376] width 20 height 18
click at [1125, 171] on button "Save" at bounding box center [1111, 182] width 80 height 33
click at [1112, 181] on span "Save" at bounding box center [1110, 182] width 29 height 21
click at [307, 26] on link "Dashboard" at bounding box center [312, 19] width 74 height 14
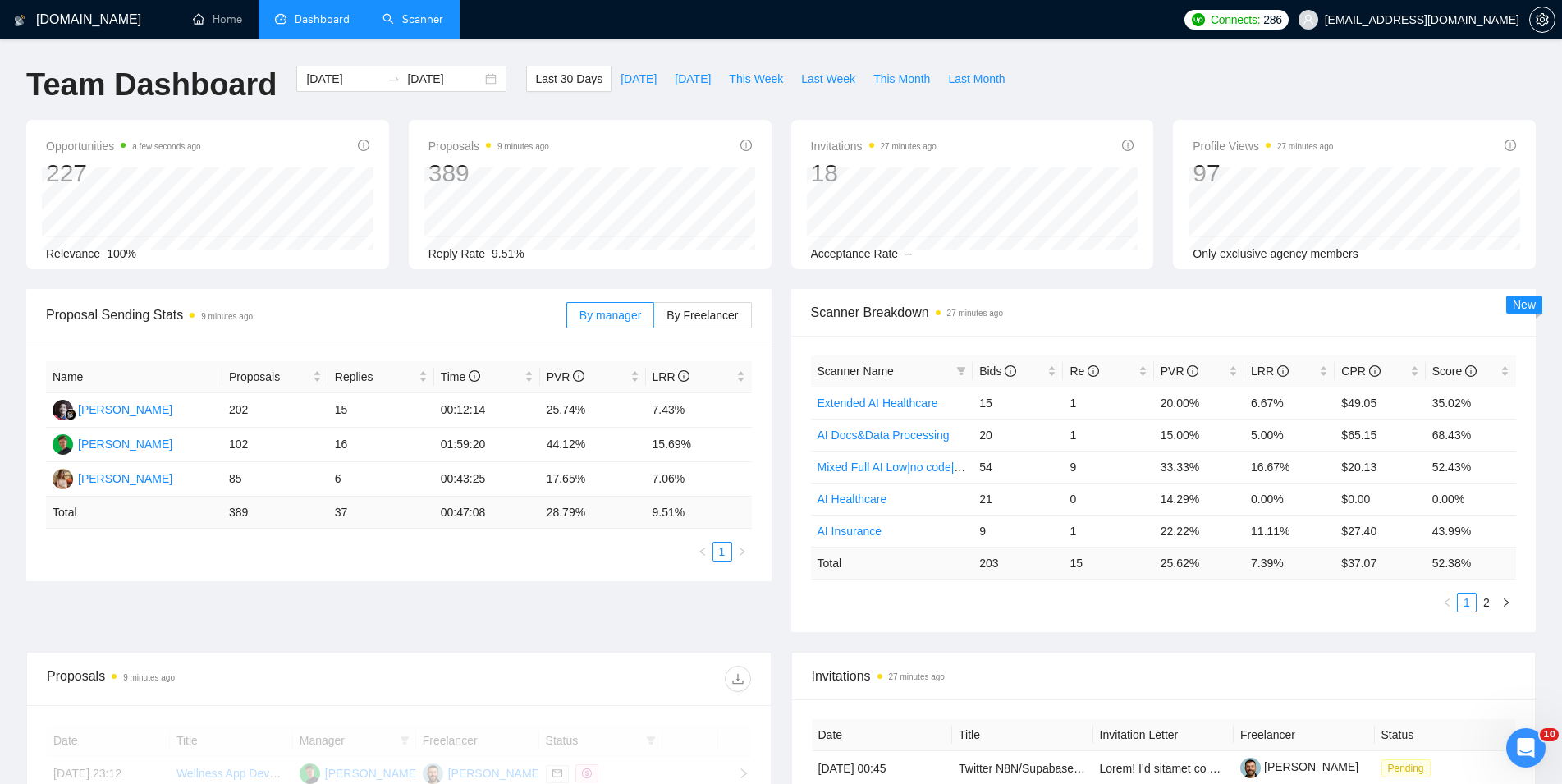
click at [405, 22] on link "Scanner" at bounding box center [412, 19] width 61 height 14
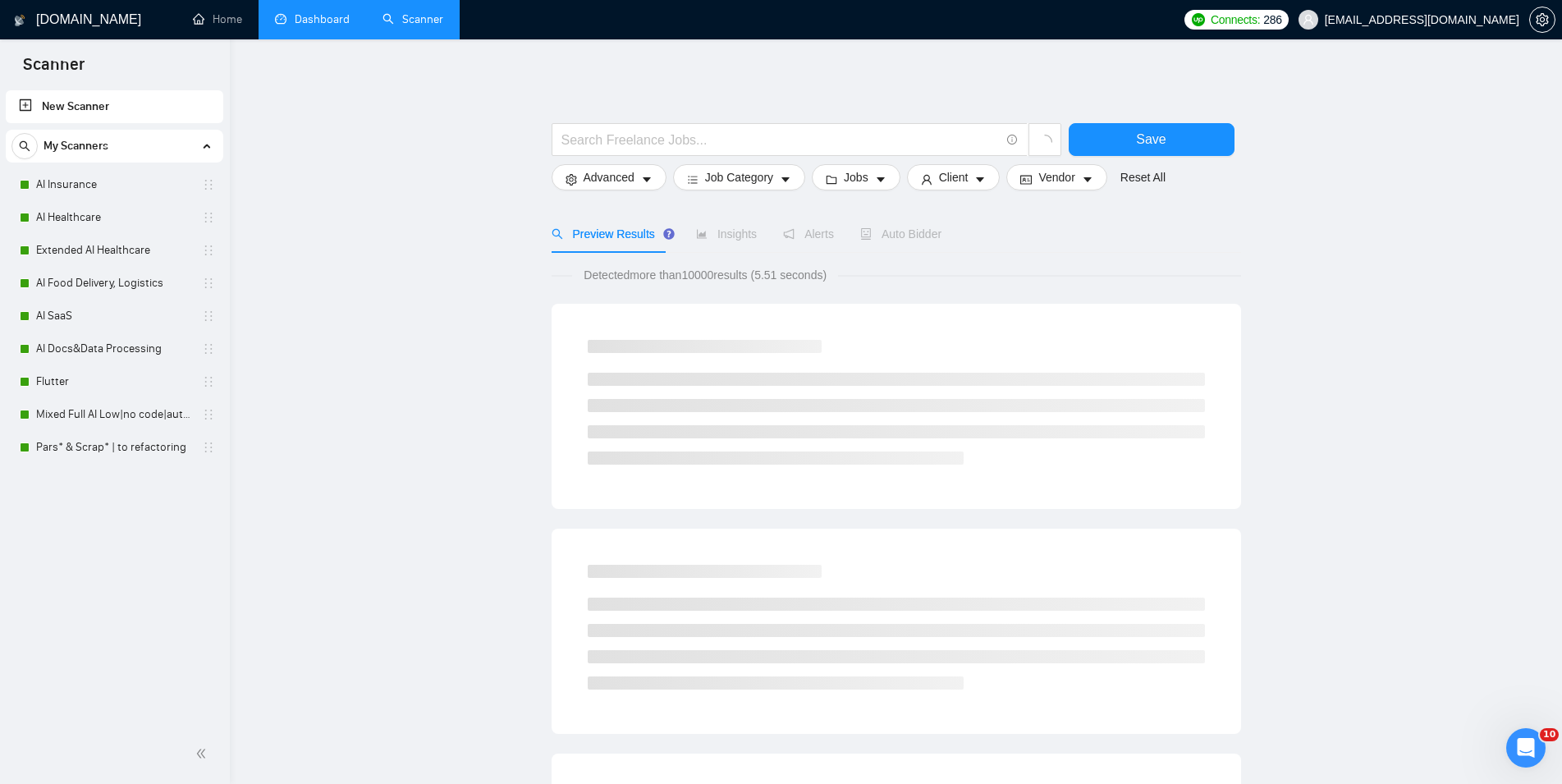
click at [328, 21] on link "Dashboard" at bounding box center [312, 19] width 74 height 14
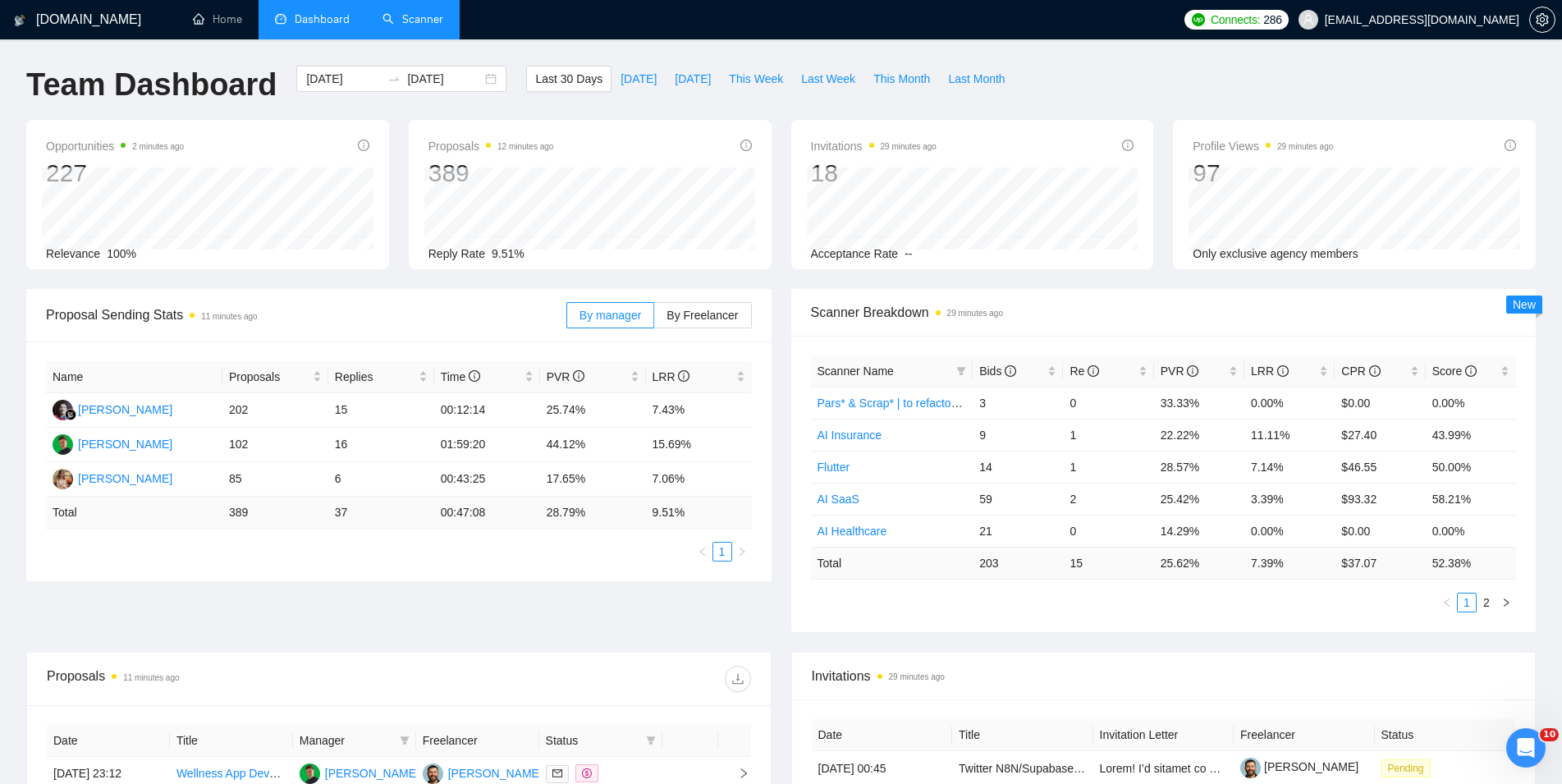
click at [429, 15] on link "Scanner" at bounding box center [412, 19] width 61 height 14
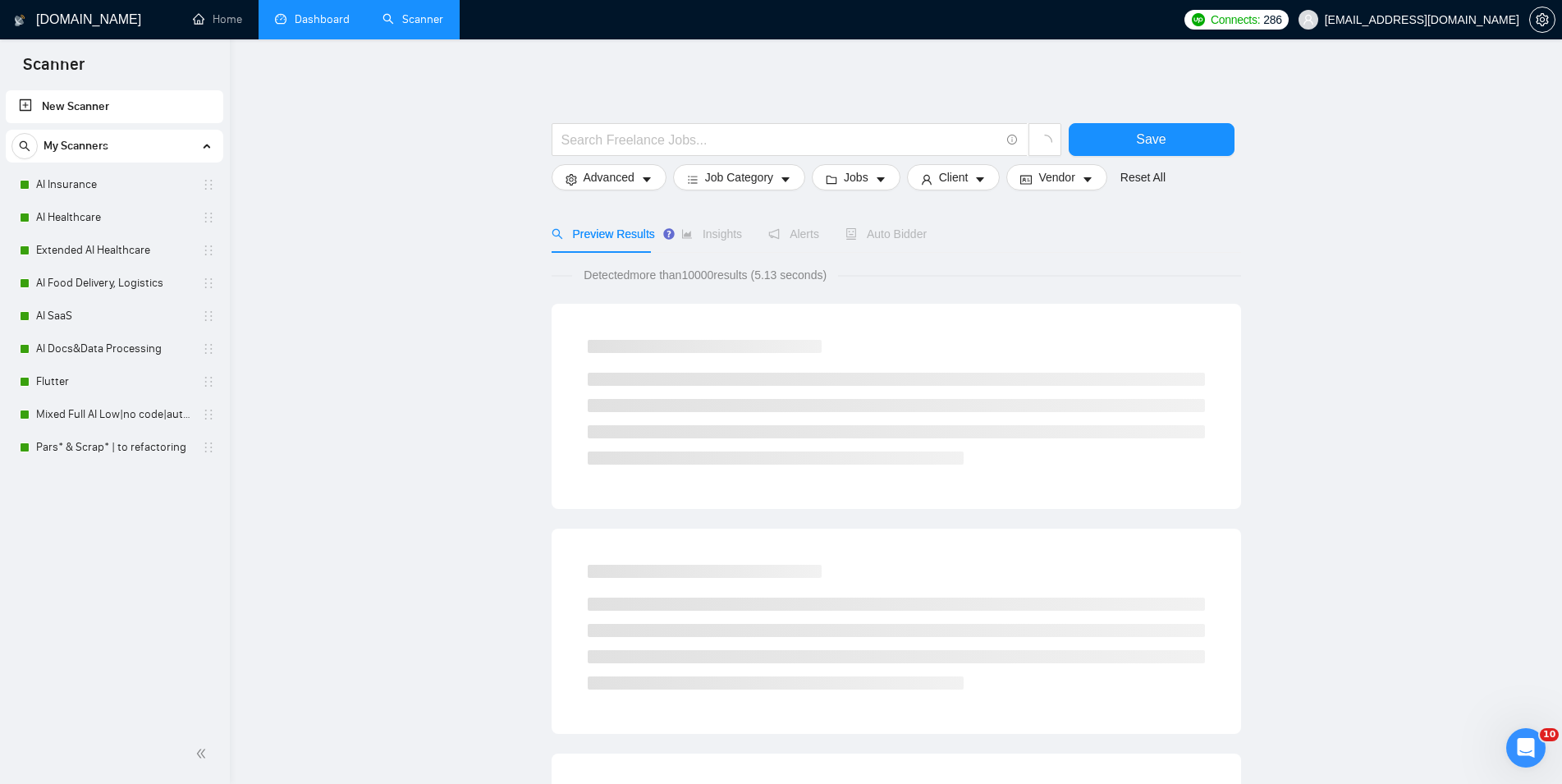
click at [195, 140] on div "My Scanners" at bounding box center [114, 146] width 206 height 33
click at [308, 26] on link "Dashboard" at bounding box center [312, 19] width 74 height 14
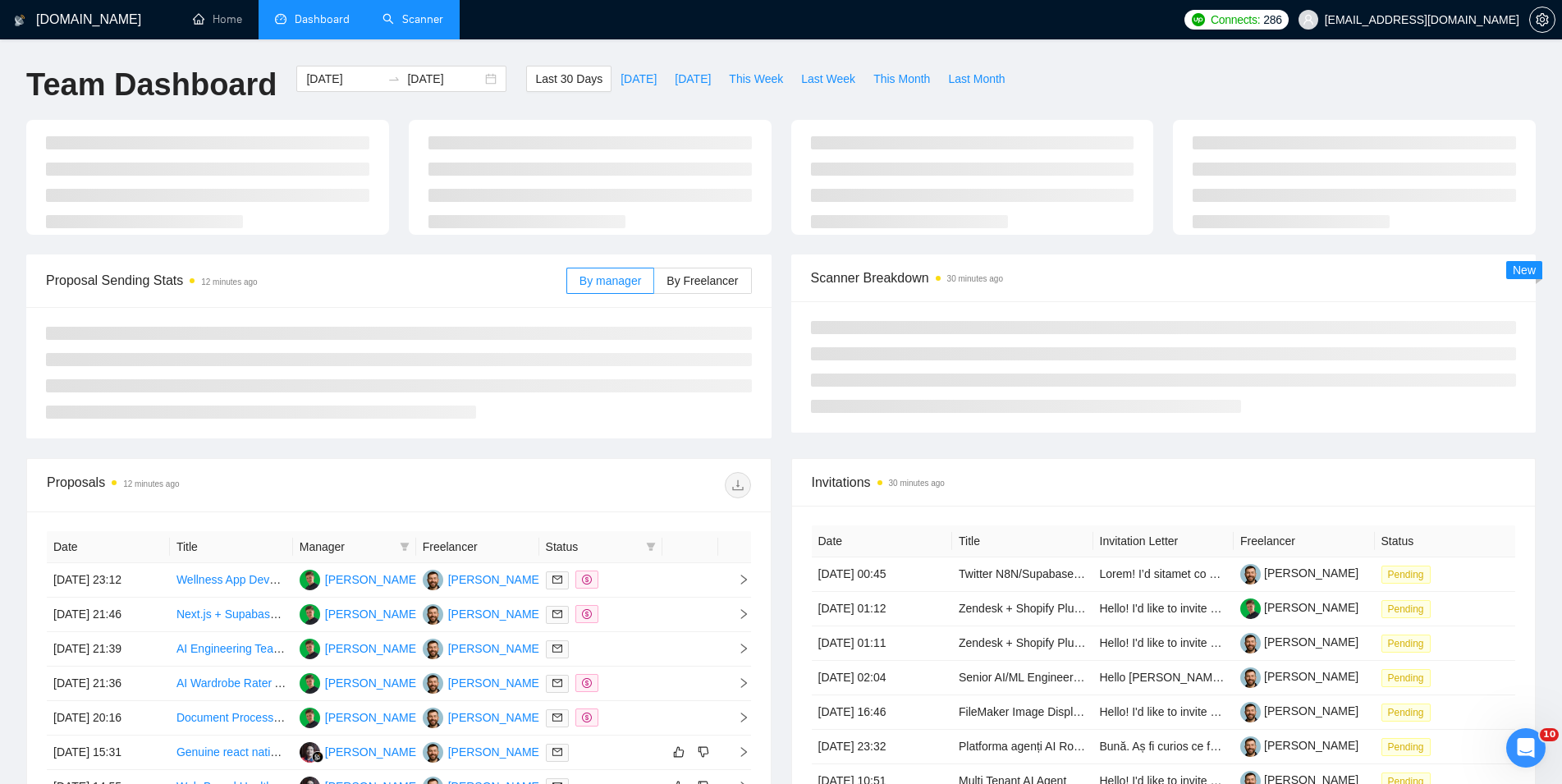
type input "[DATE]"
